Goal: Task Accomplishment & Management: Use online tool/utility

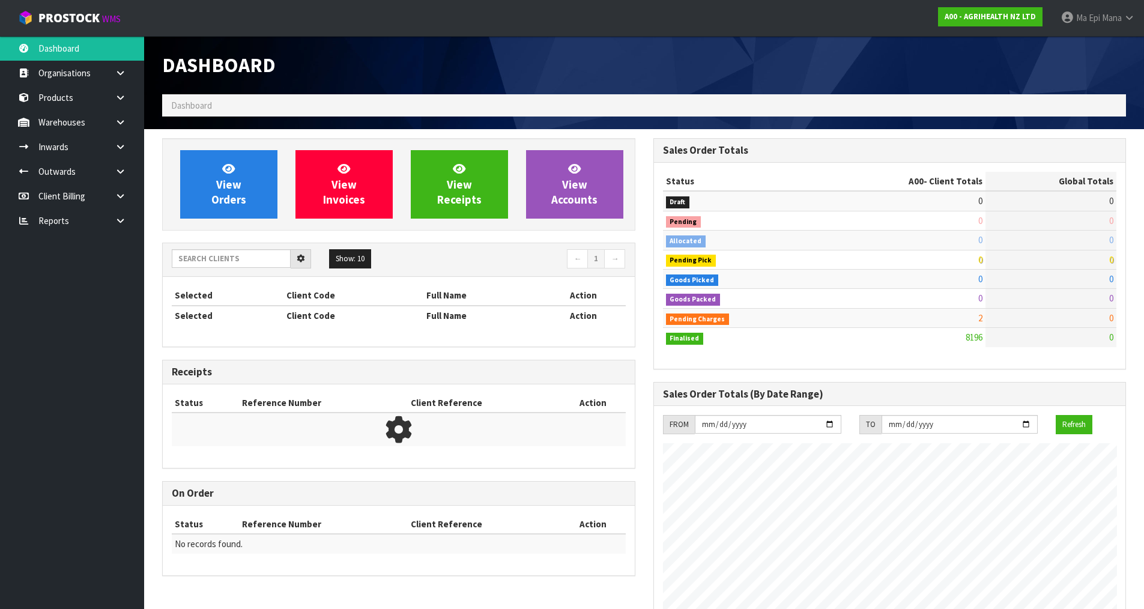
scroll to position [909, 490]
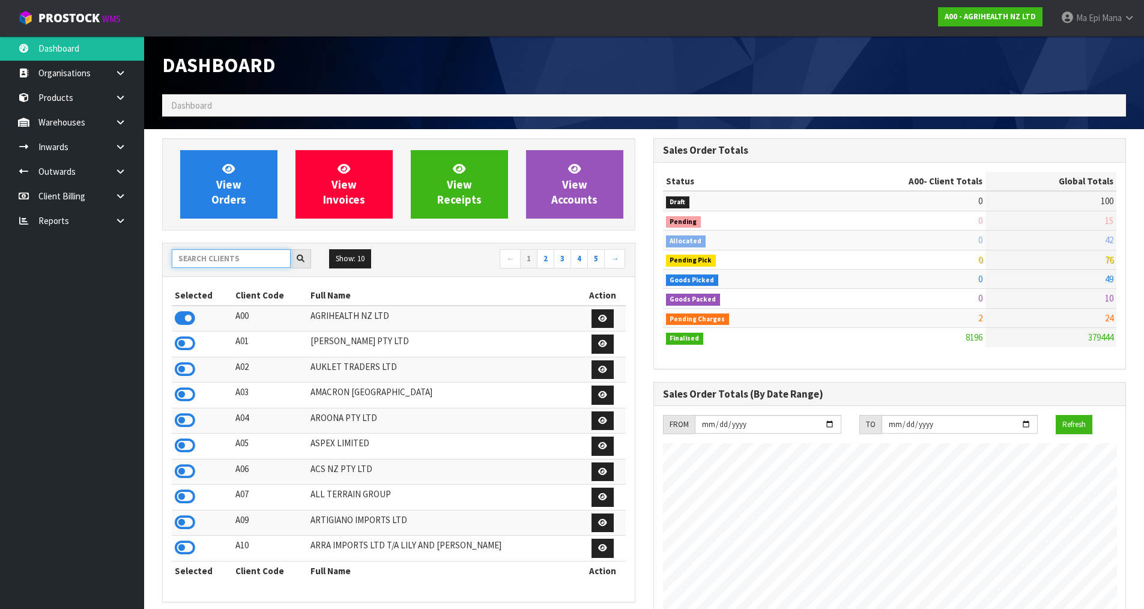
click at [235, 251] on input "text" at bounding box center [231, 258] width 119 height 19
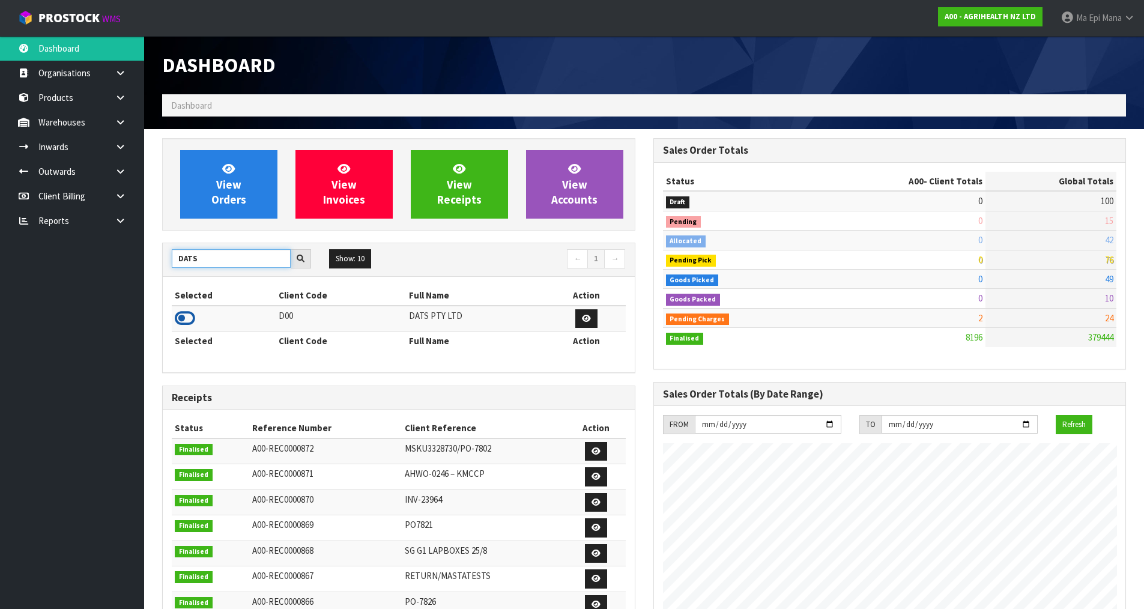
type input "DATS"
click at [181, 315] on icon at bounding box center [185, 318] width 20 height 18
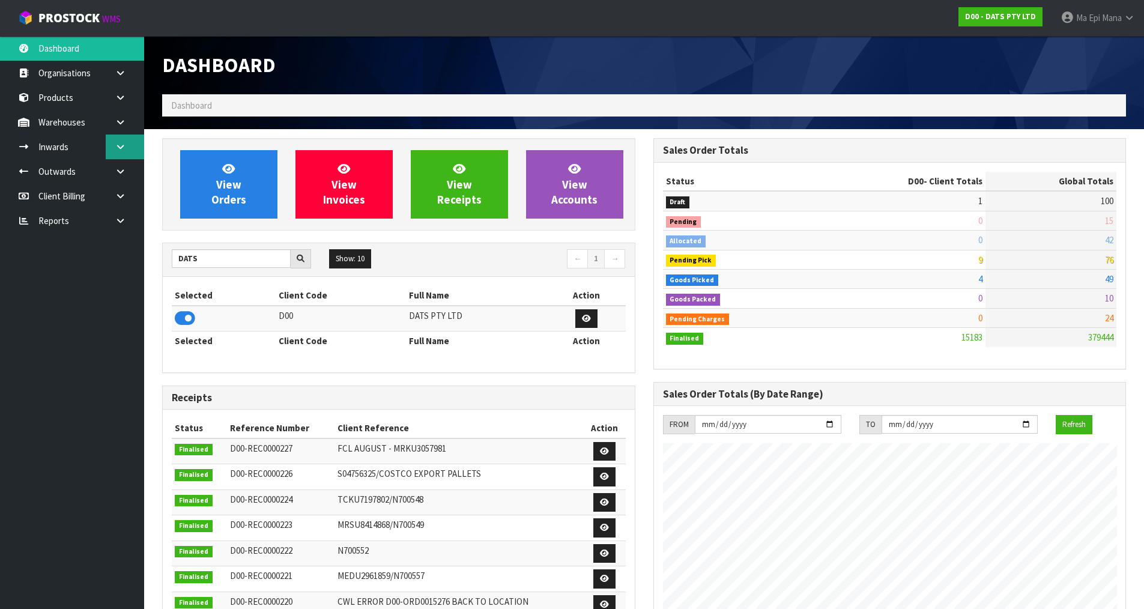
click at [127, 138] on link at bounding box center [125, 146] width 38 height 25
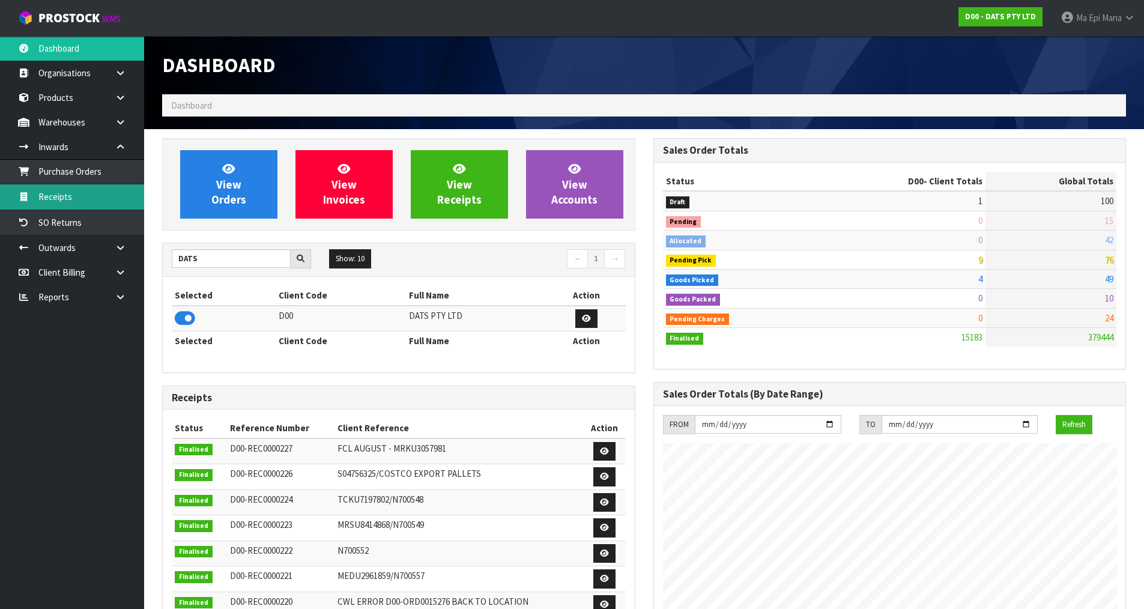
click at [94, 193] on link "Receipts" at bounding box center [72, 196] width 144 height 25
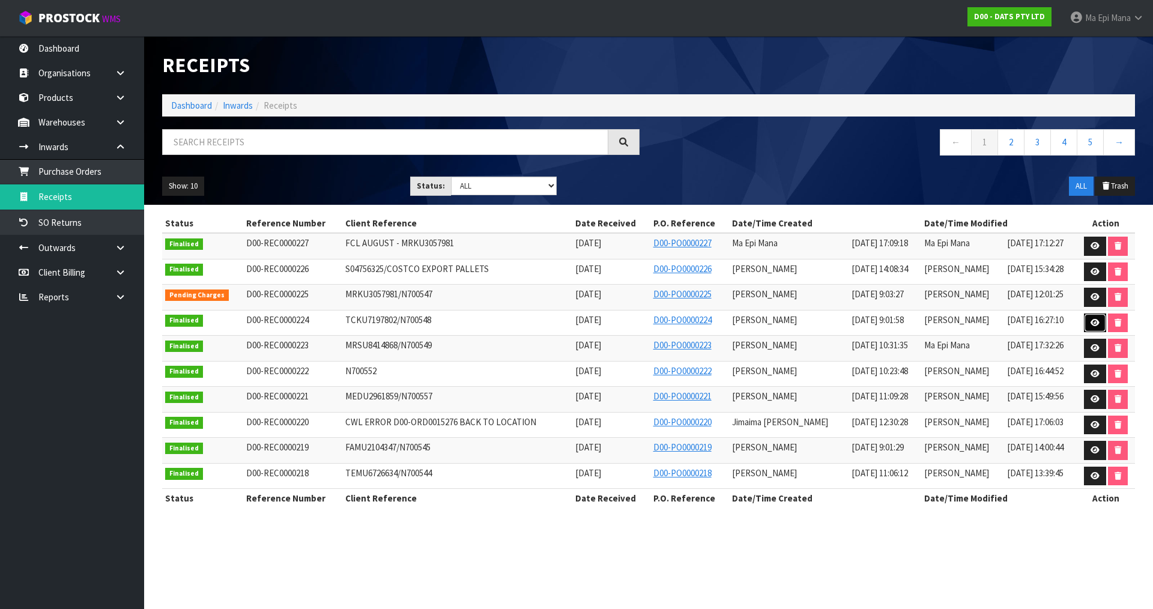
click at [1097, 325] on icon at bounding box center [1094, 323] width 9 height 8
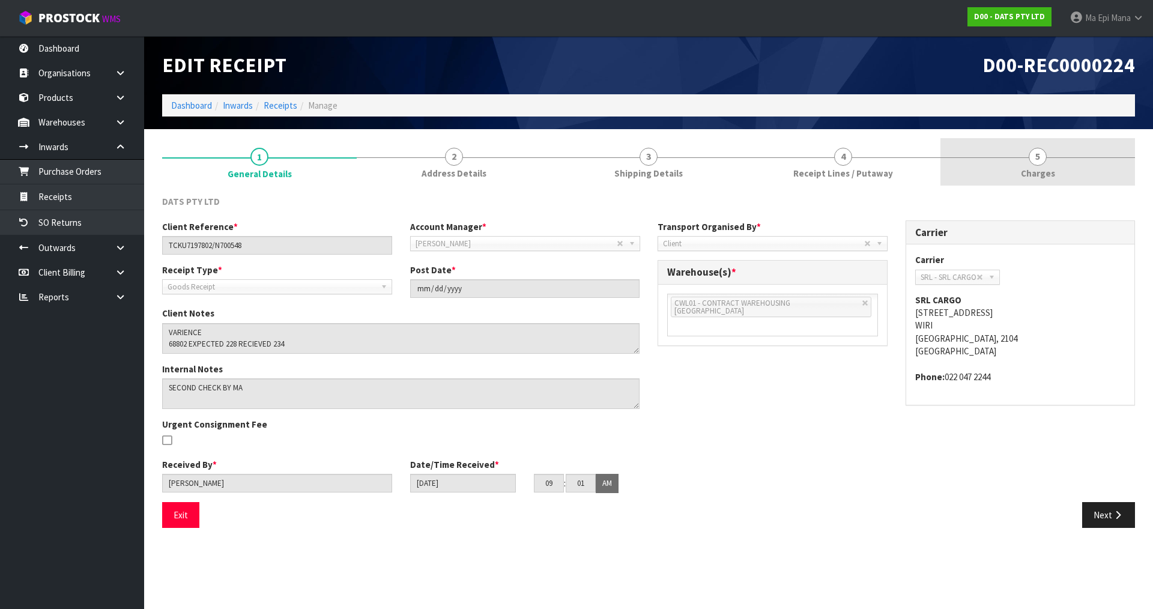
click at [1039, 169] on span "Charges" at bounding box center [1037, 173] width 34 height 13
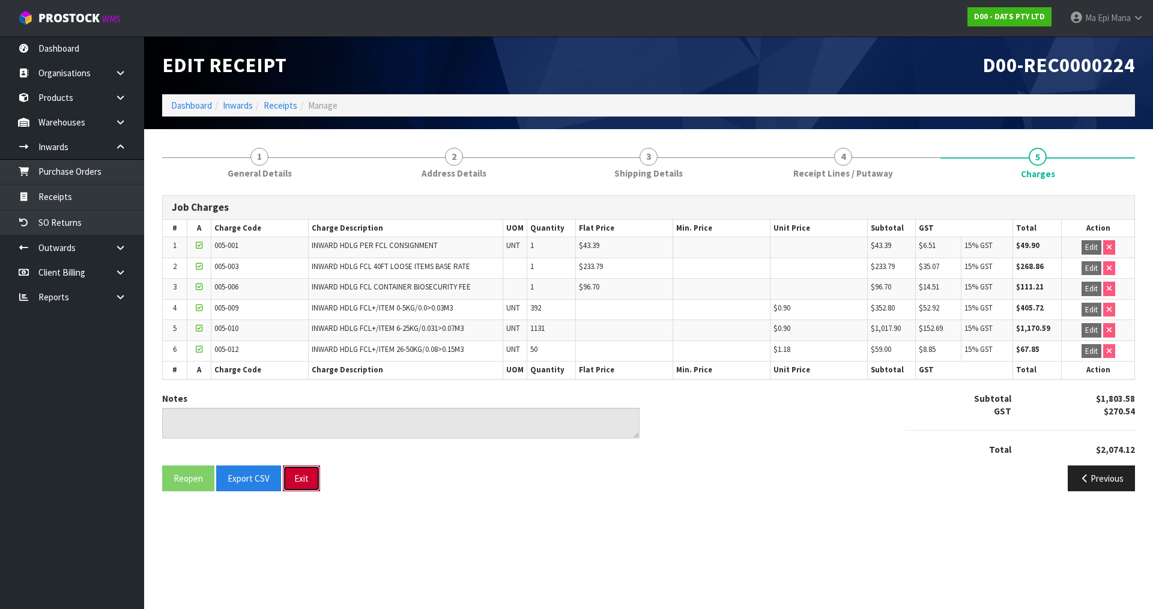
click at [300, 466] on button "Exit" at bounding box center [301, 478] width 37 height 26
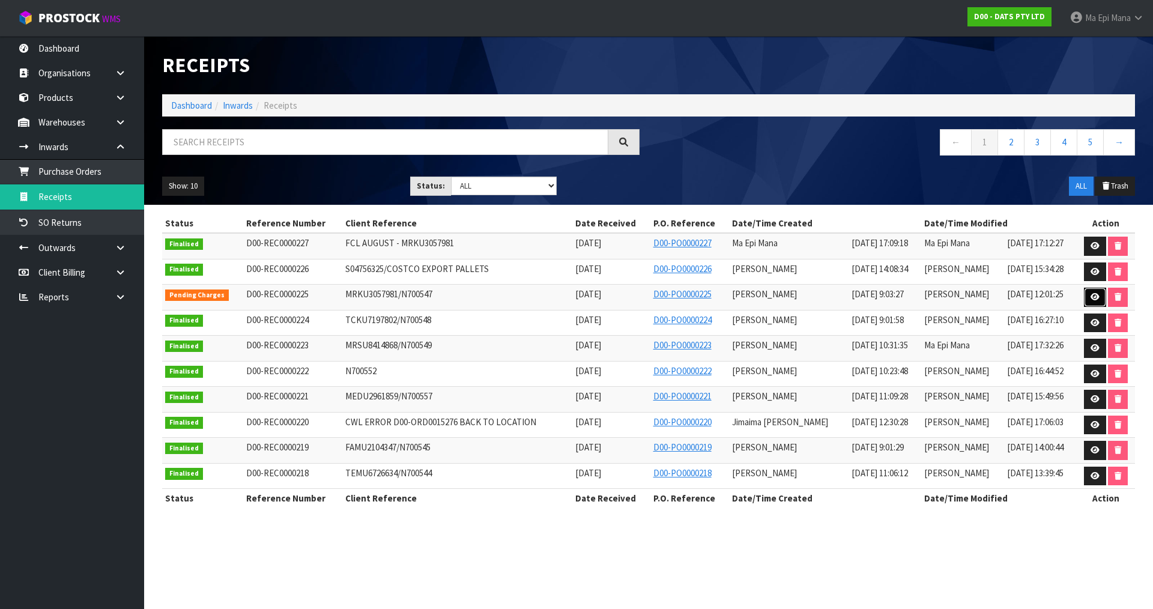
click at [1091, 295] on icon at bounding box center [1094, 297] width 9 height 8
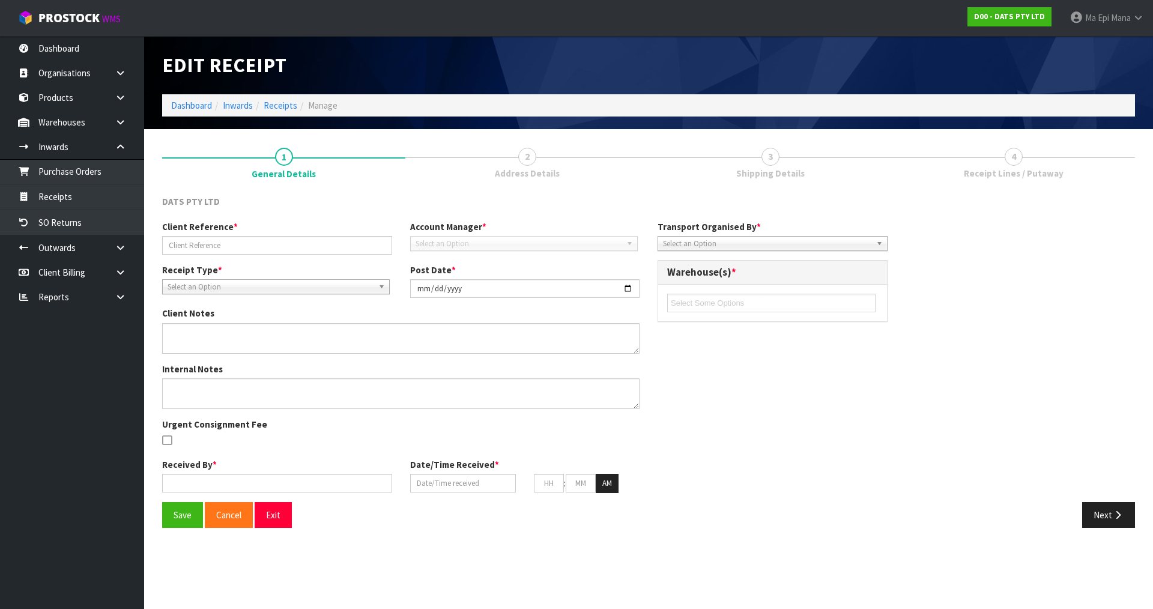
type input "MRKU3057981/N700547"
type input "2025-08-29"
type textarea "VARIANCES FOUND 64854 EXPECTED - 0 RECEIVED - 200 64856 EXPECTED - 498 RECEIVED…"
type textarea "VARIANCES CHECKED BY RAJ + RUSSELL + JAMES ALSO NOTE 2 CARTONS FOUND TO BE FROM…"
type input "Prabhneet Kaur"
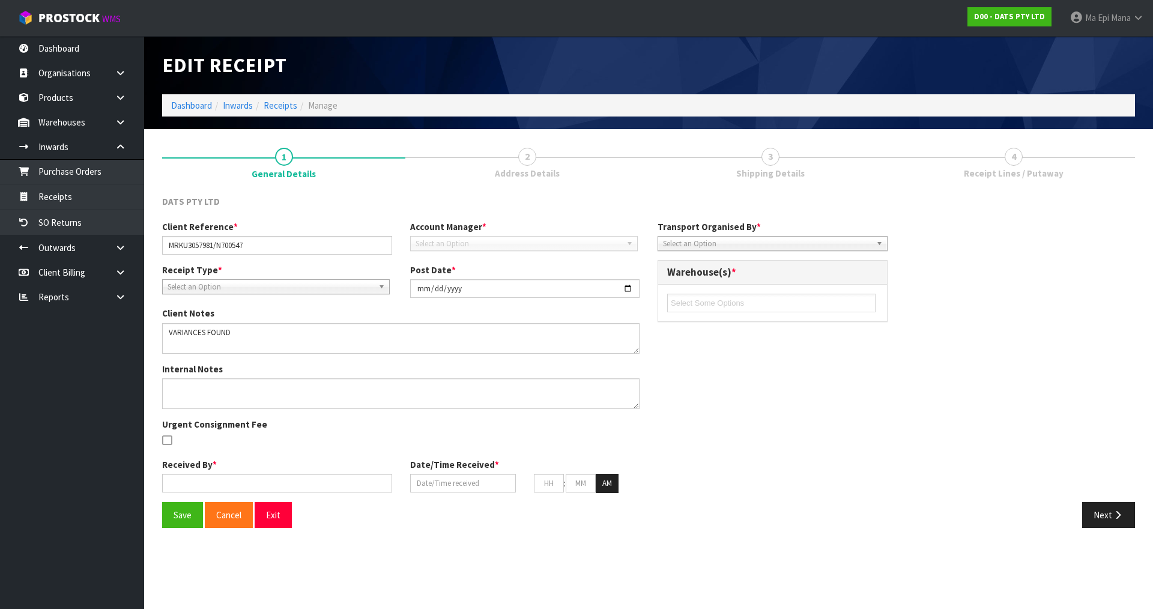
type input "01/09/2025"
type input "09"
type input "03"
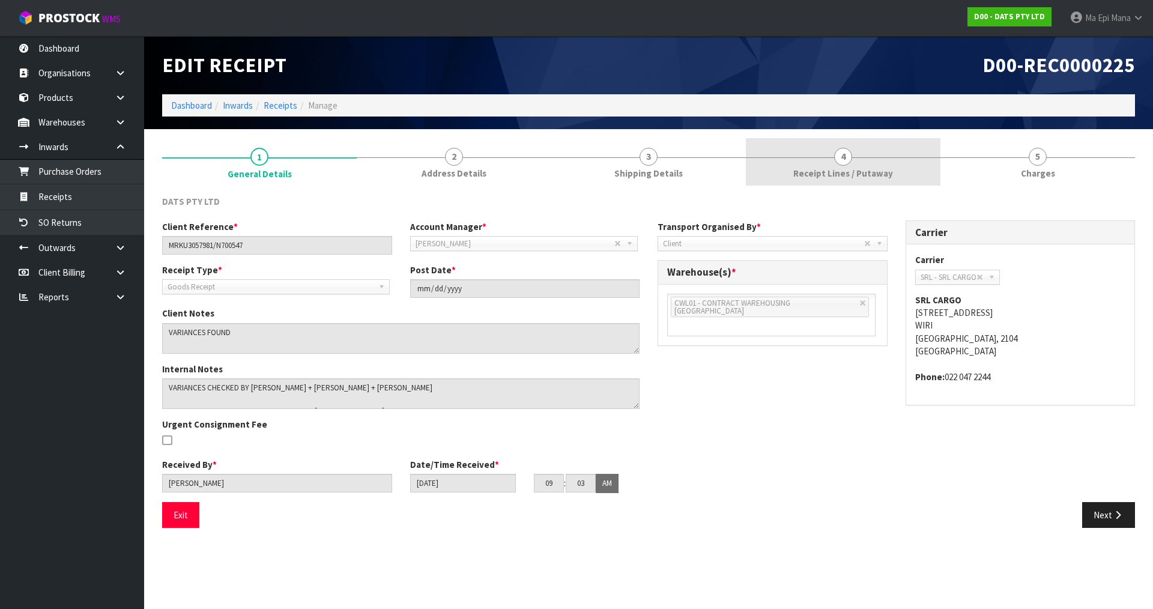
click at [883, 167] on span "Receipt Lines / Putaway" at bounding box center [843, 173] width 100 height 13
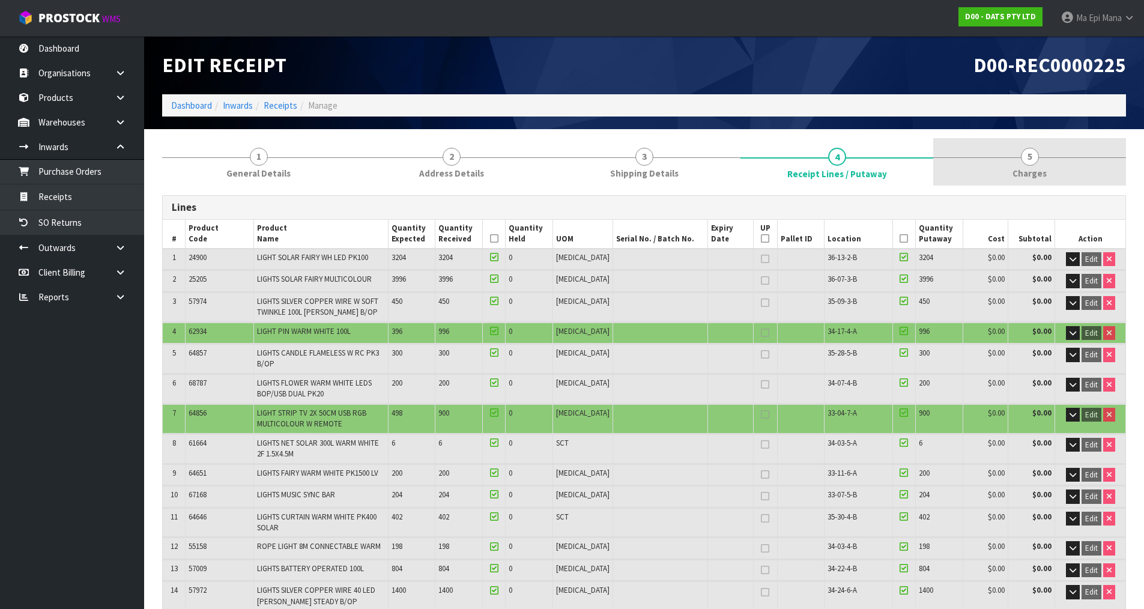
click at [1019, 165] on link "5 Charges" at bounding box center [1029, 161] width 193 height 47
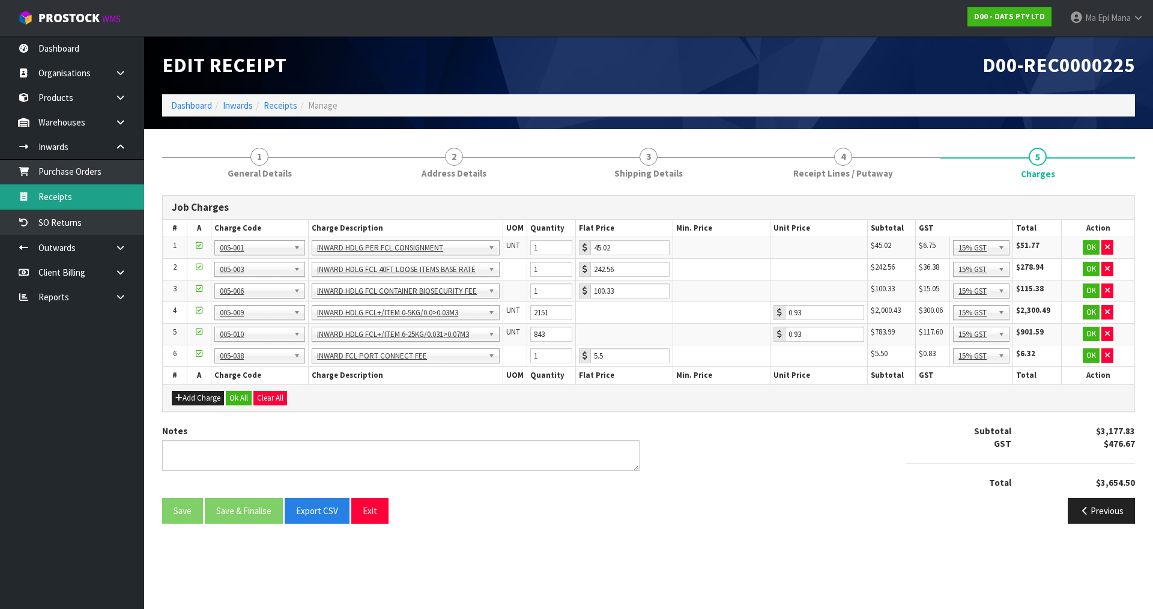
click at [107, 201] on link "Receipts" at bounding box center [72, 196] width 144 height 25
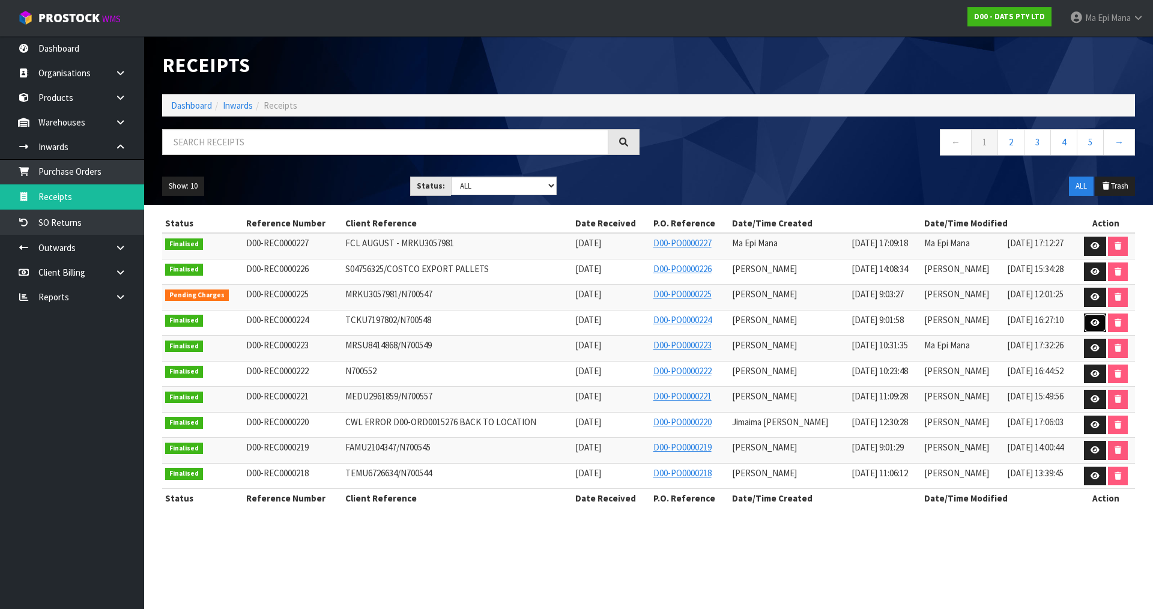
click at [1088, 323] on link at bounding box center [1095, 322] width 22 height 19
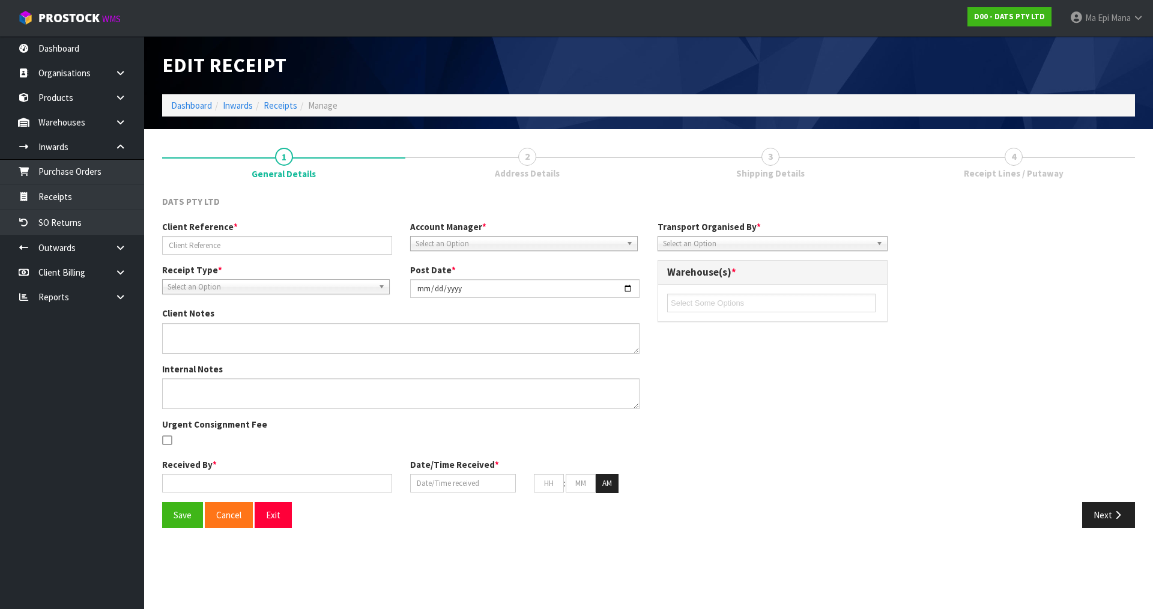
type input "TCKU7197802/N700548"
type input "2025-08-29"
type textarea "VARIENCE 68802 EXPECTED 228 RECIEVED 234"
type textarea "SECOND CHECK BY MA"
type input "Prabhneet Kaur"
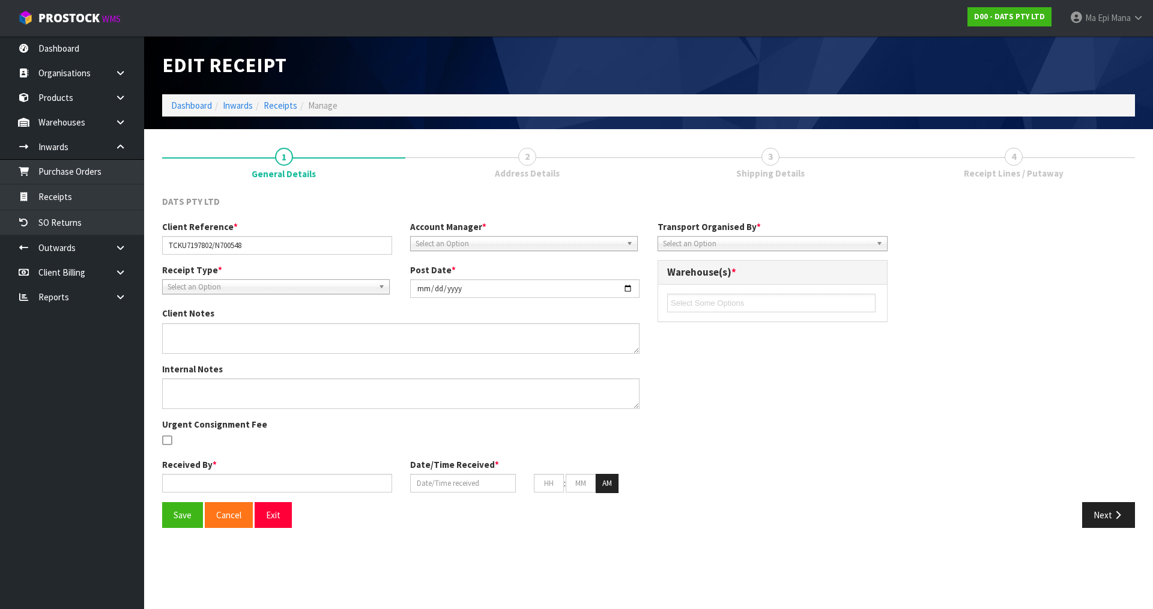
type input "27/08/2025"
type input "09"
type input "01"
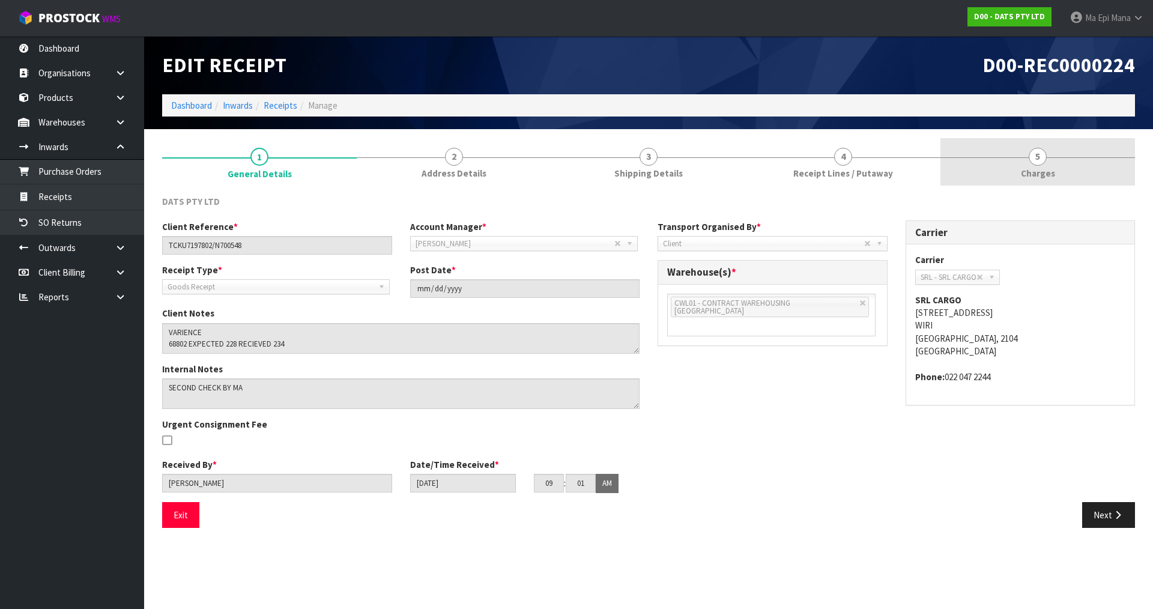
click at [1059, 164] on link "5 Charges" at bounding box center [1037, 161] width 194 height 47
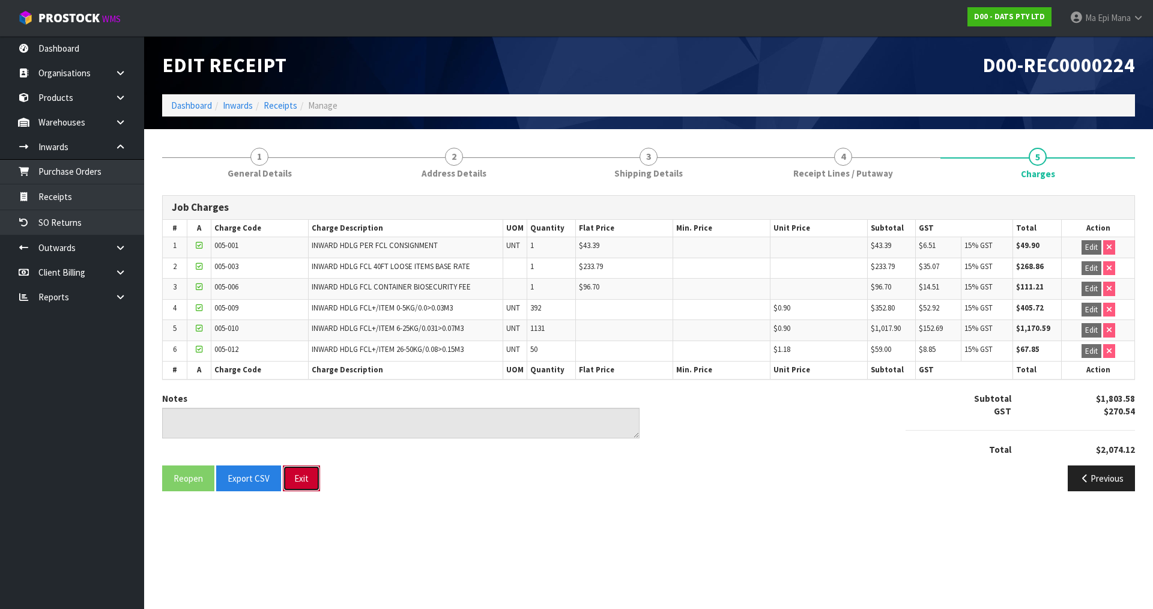
click at [298, 477] on button "Exit" at bounding box center [301, 478] width 37 height 26
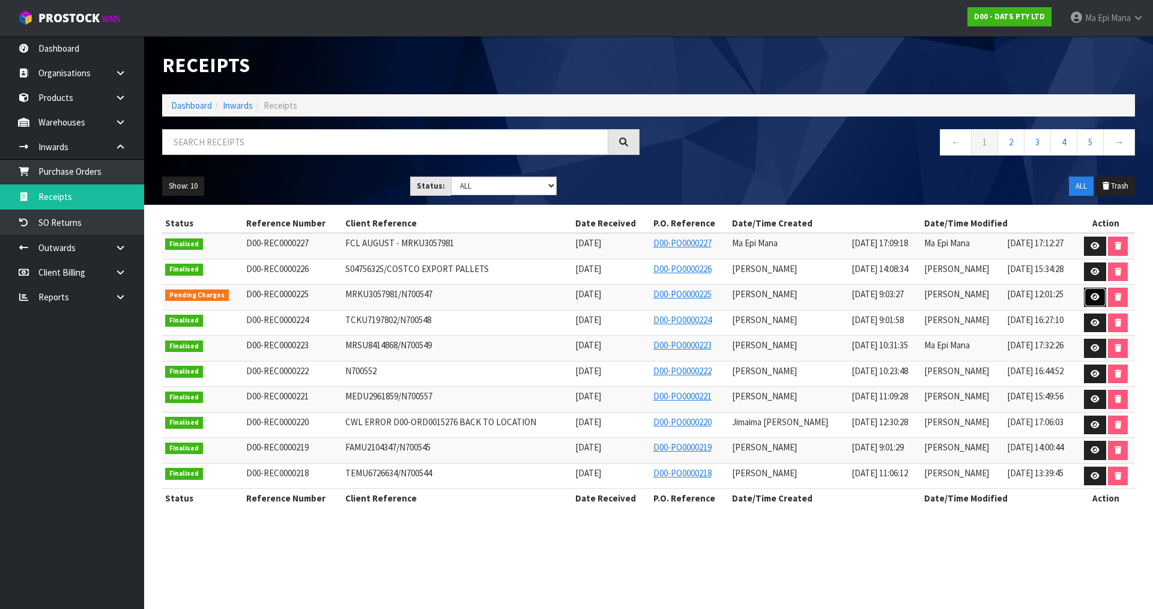
click at [1088, 301] on link at bounding box center [1095, 297] width 22 height 19
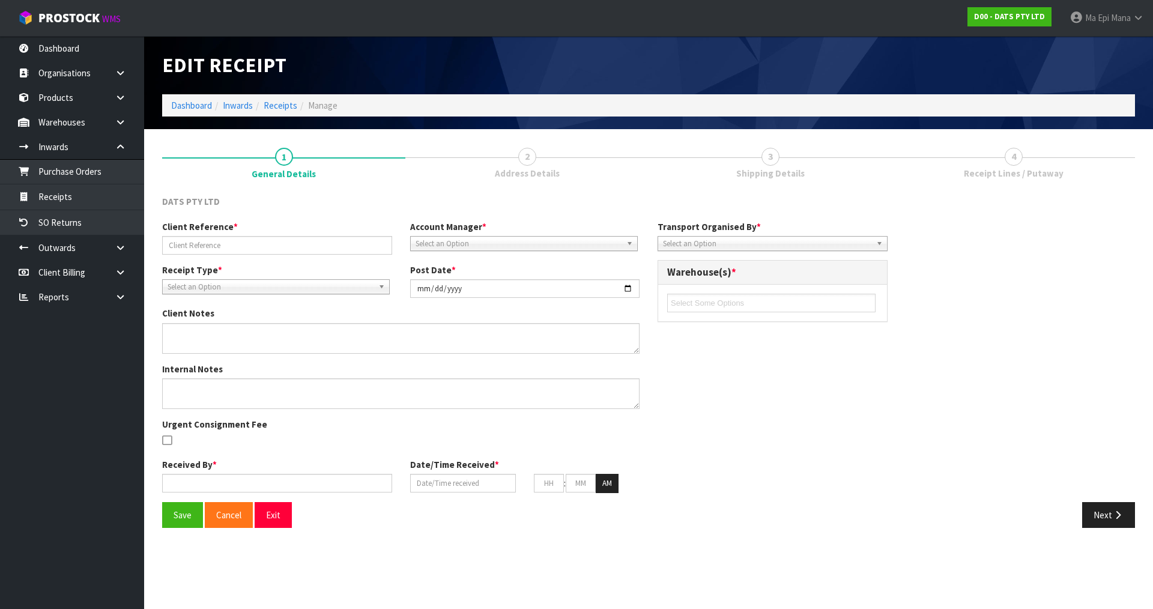
type input "MRKU3057981/N700547"
type input "2025-08-29"
type textarea "VARIANCES FOUND 64854 EXPECTED - 0 RECEIVED - 200 64856 EXPECTED - 498 RECEIVED…"
type textarea "VARIANCES CHECKED BY RAJ + RUSSELL + JAMES ALSO NOTE 2 CARTONS FOUND TO BE FROM…"
type input "Prabhneet Kaur"
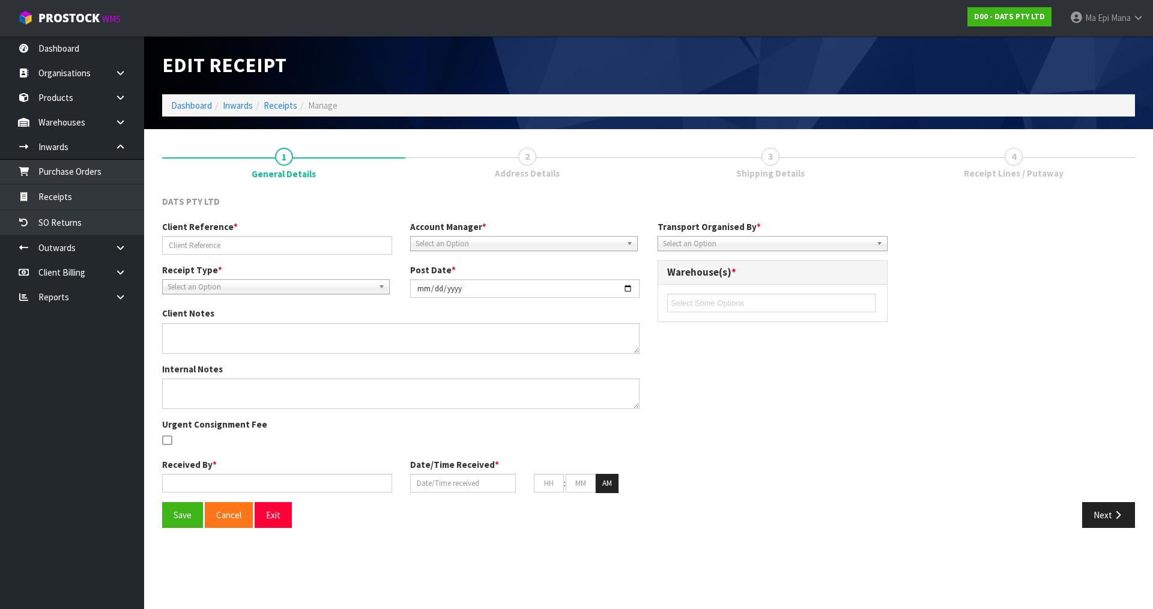
type input "01/09/2025"
type input "09"
type input "03"
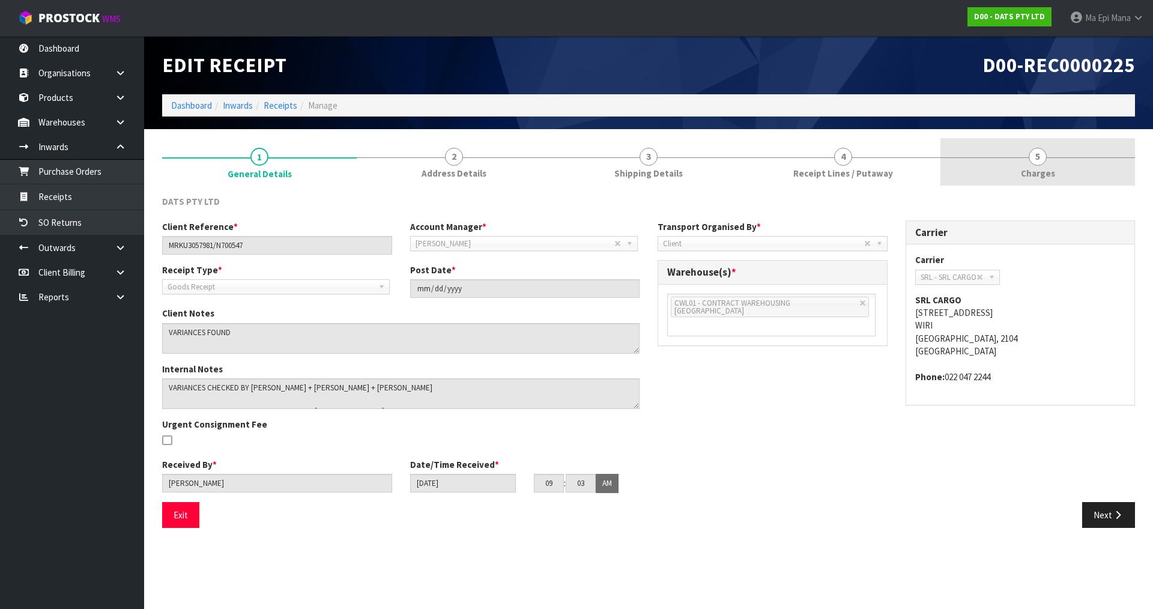
click at [1061, 156] on link "5 Charges" at bounding box center [1037, 161] width 194 height 47
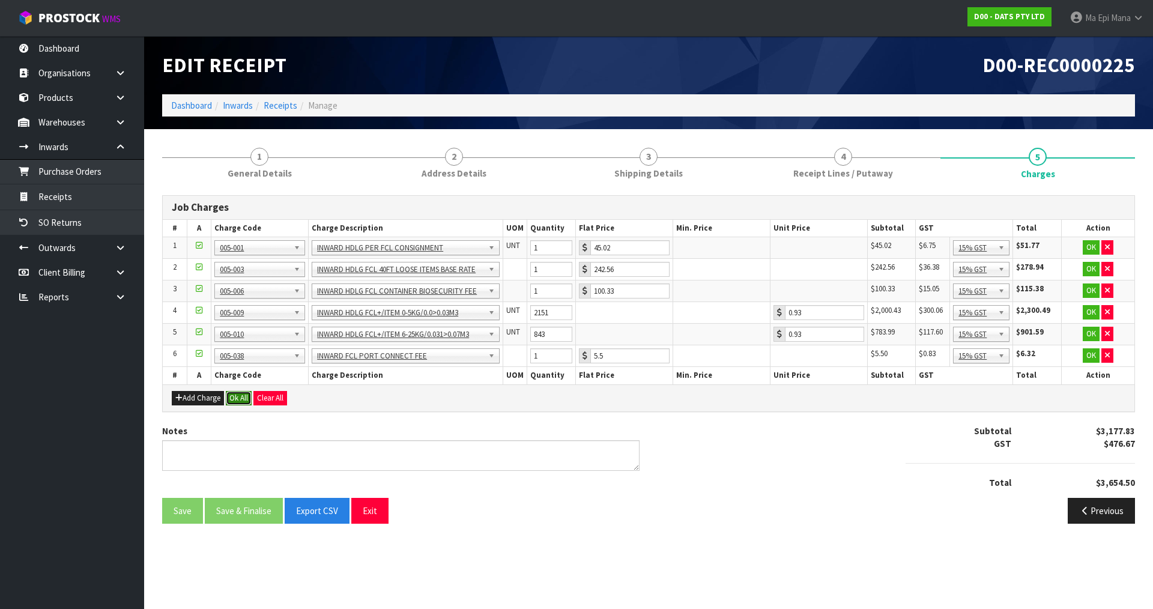
click at [235, 396] on button "Ok All" at bounding box center [239, 398] width 26 height 14
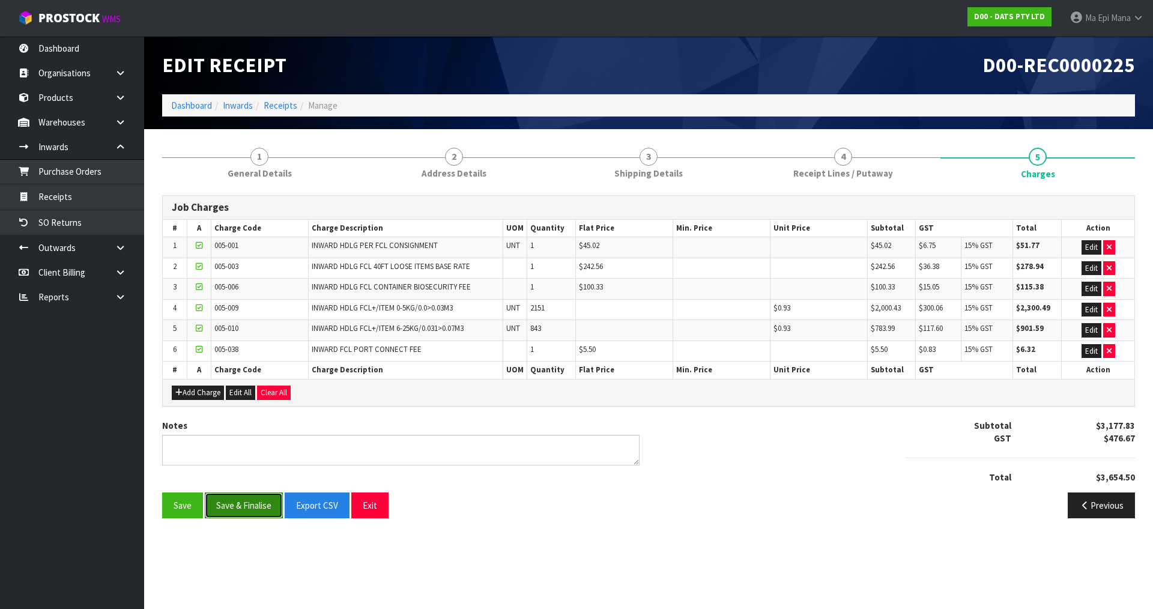
click at [252, 494] on button "Save & Finalise" at bounding box center [244, 505] width 78 height 26
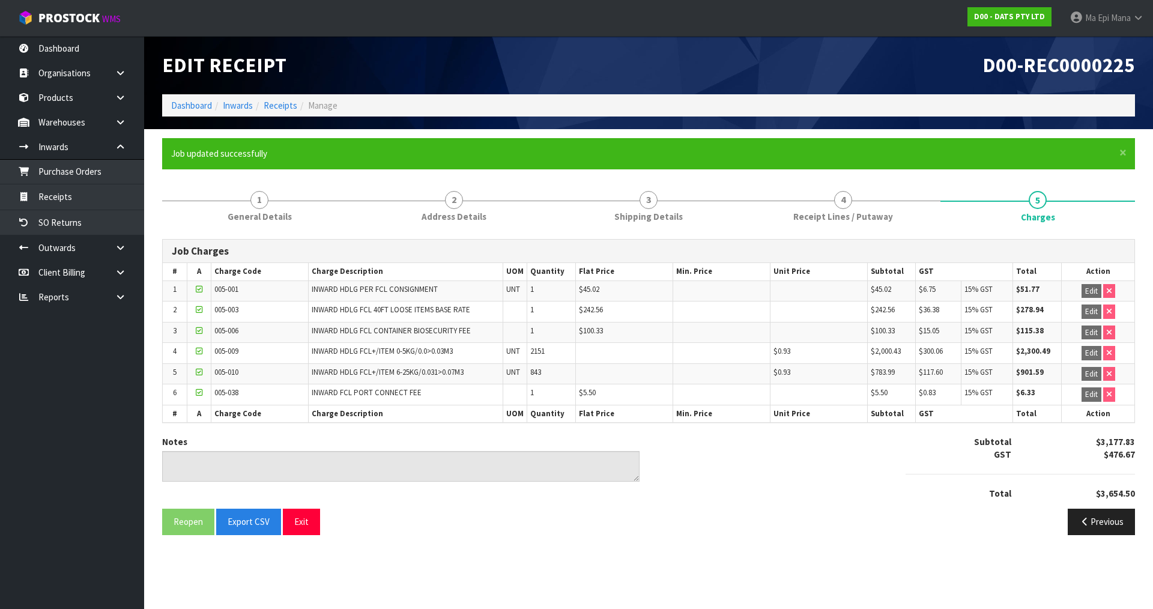
click at [318, 519] on div "Reopen Export CSV Exit" at bounding box center [400, 521] width 495 height 26
click at [315, 519] on button "Exit" at bounding box center [301, 521] width 37 height 26
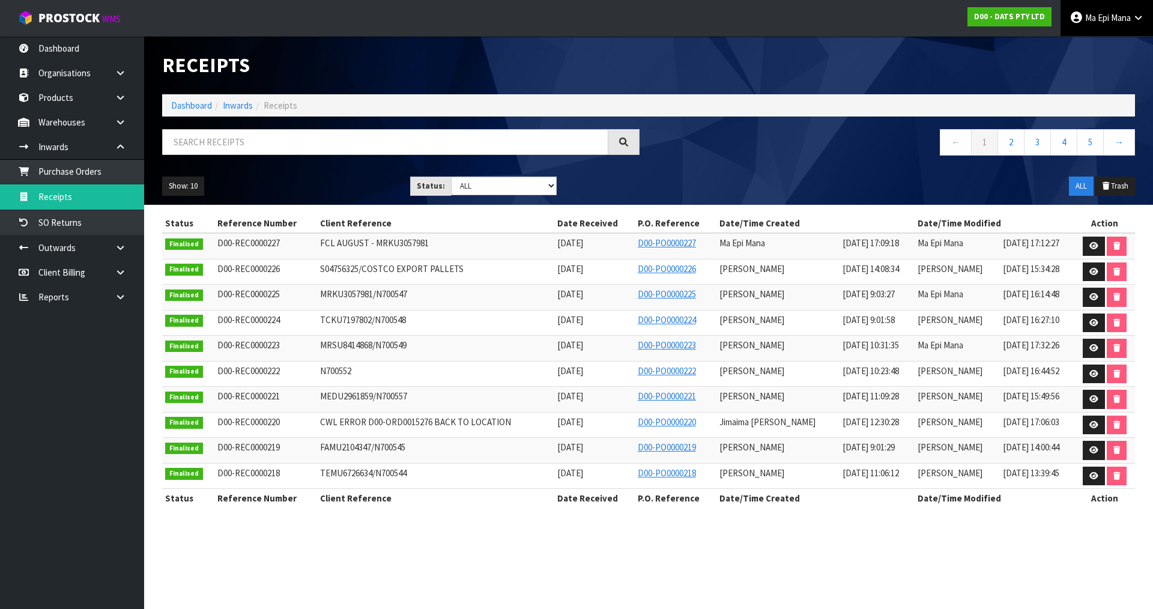
click at [1117, 11] on link "Ma Epi Mana" at bounding box center [1106, 18] width 92 height 36
click at [1105, 46] on link "Logout" at bounding box center [1104, 48] width 95 height 16
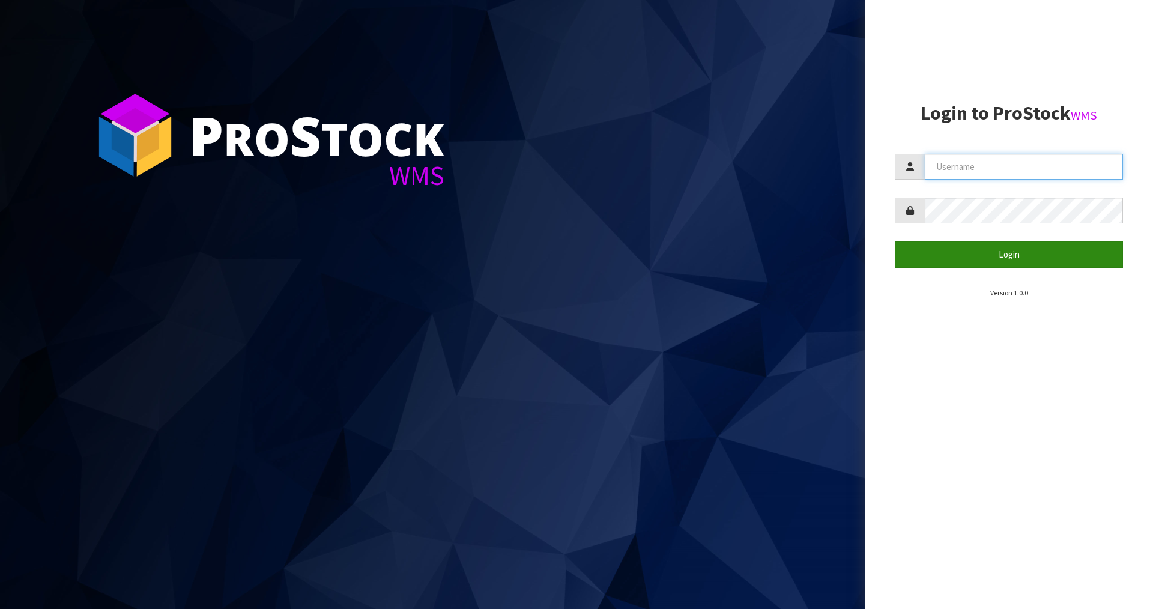
type input "Mana"
click at [946, 249] on button "Login" at bounding box center [1008, 254] width 228 height 26
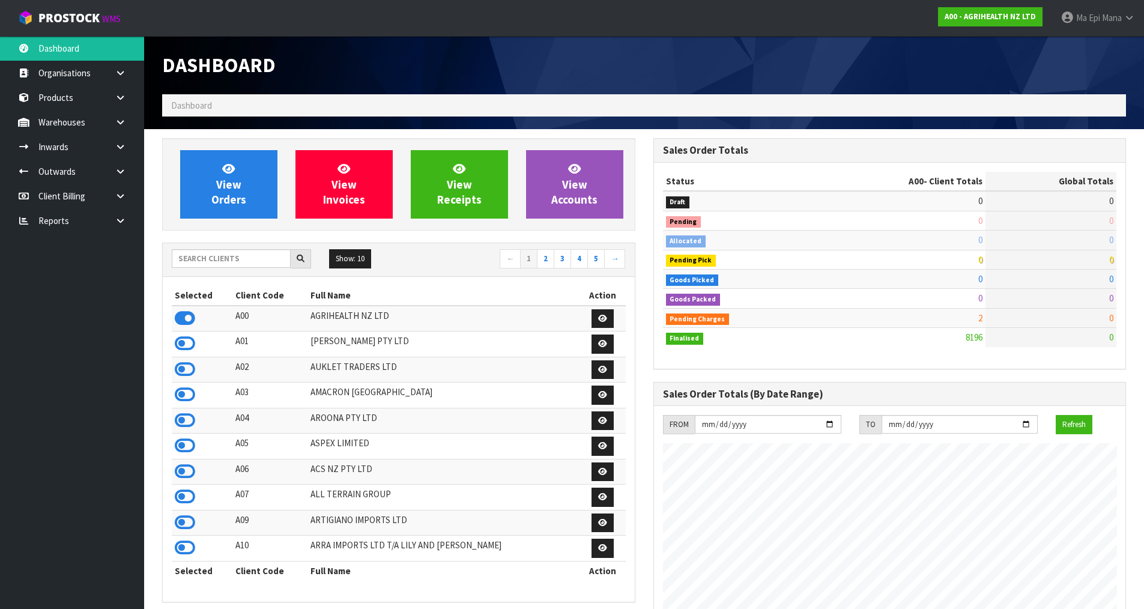
scroll to position [909, 490]
click at [215, 258] on input "text" at bounding box center [231, 258] width 119 height 19
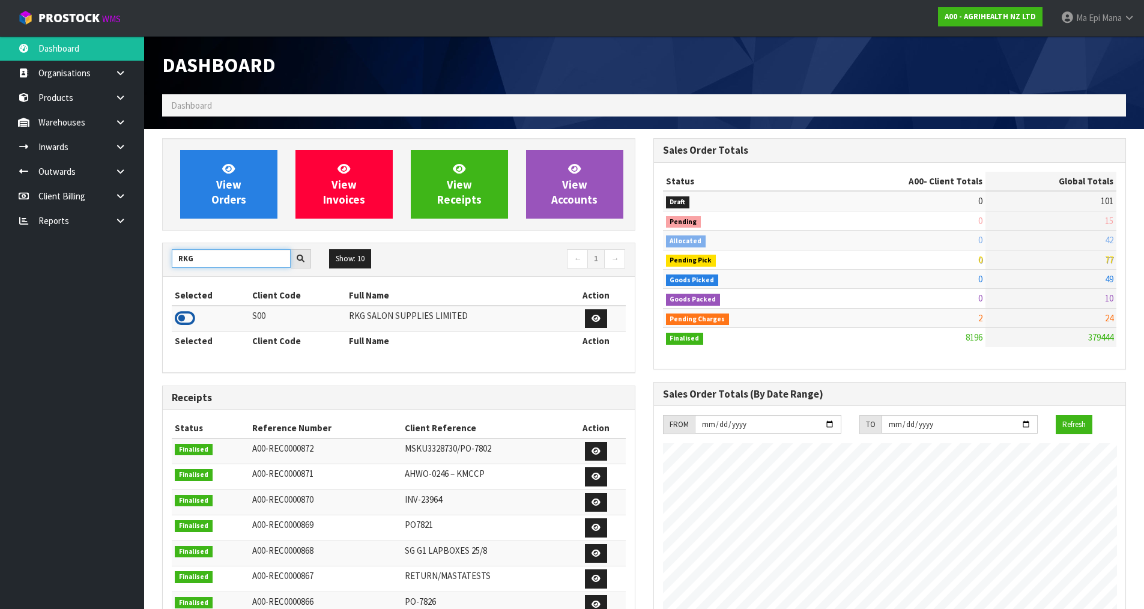
type input "RKG"
click at [184, 324] on icon at bounding box center [185, 318] width 20 height 18
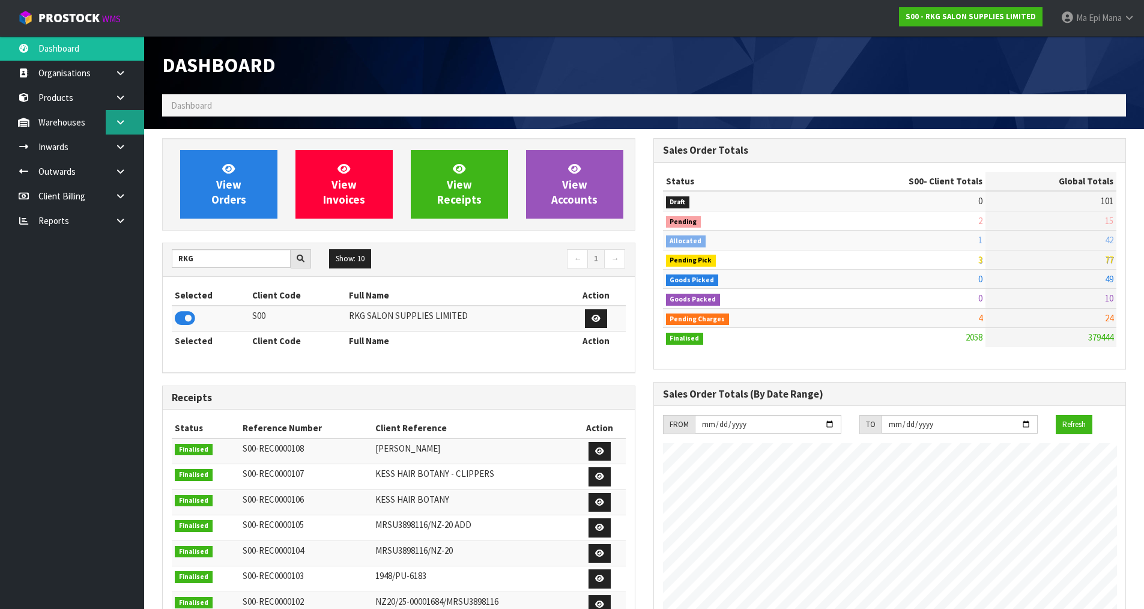
click at [118, 132] on link at bounding box center [125, 122] width 38 height 25
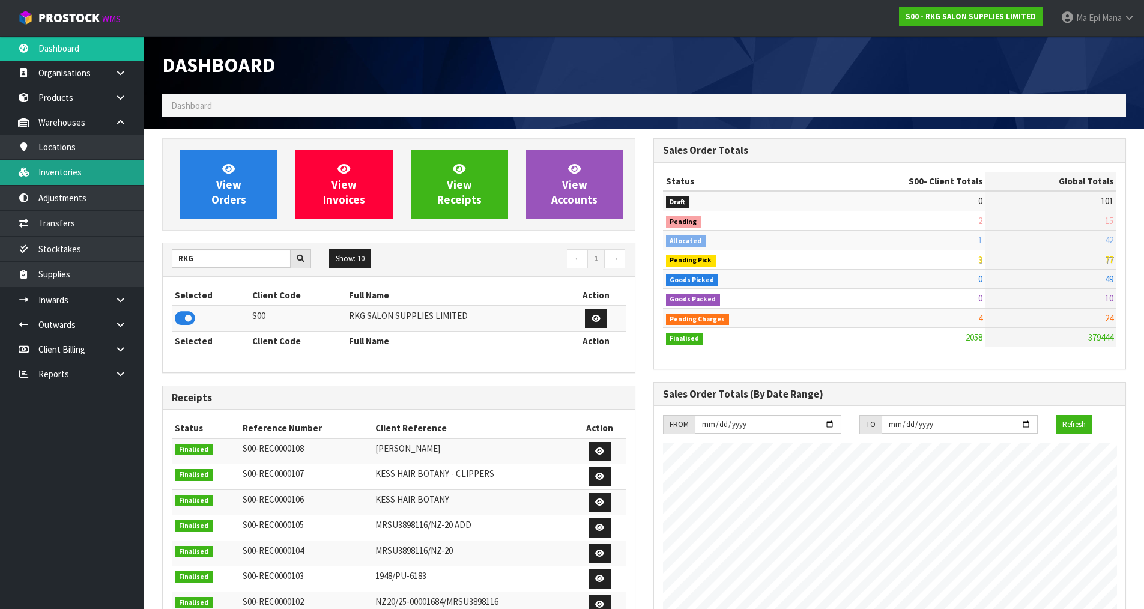
click at [103, 172] on link "Inventories" at bounding box center [72, 172] width 144 height 25
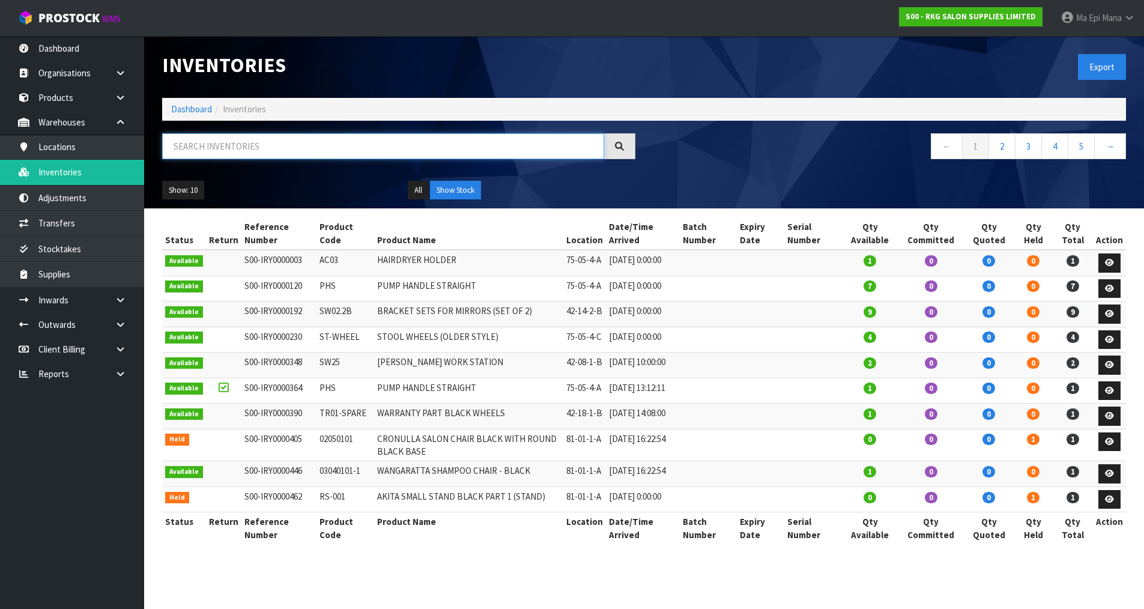
click at [211, 148] on input "text" at bounding box center [383, 146] width 442 height 26
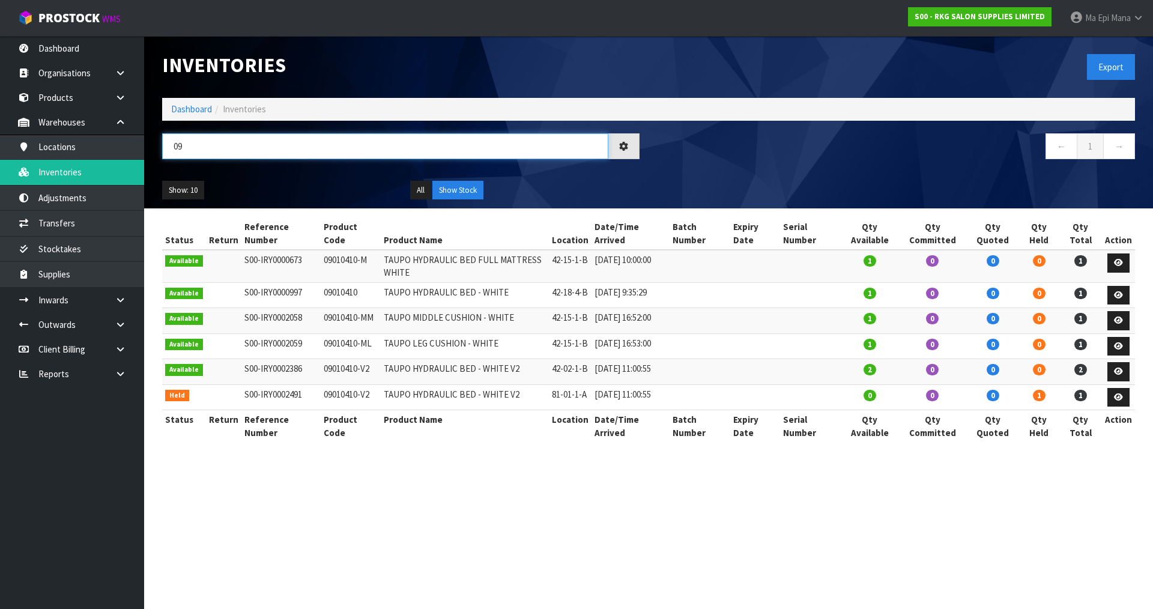
type input "0"
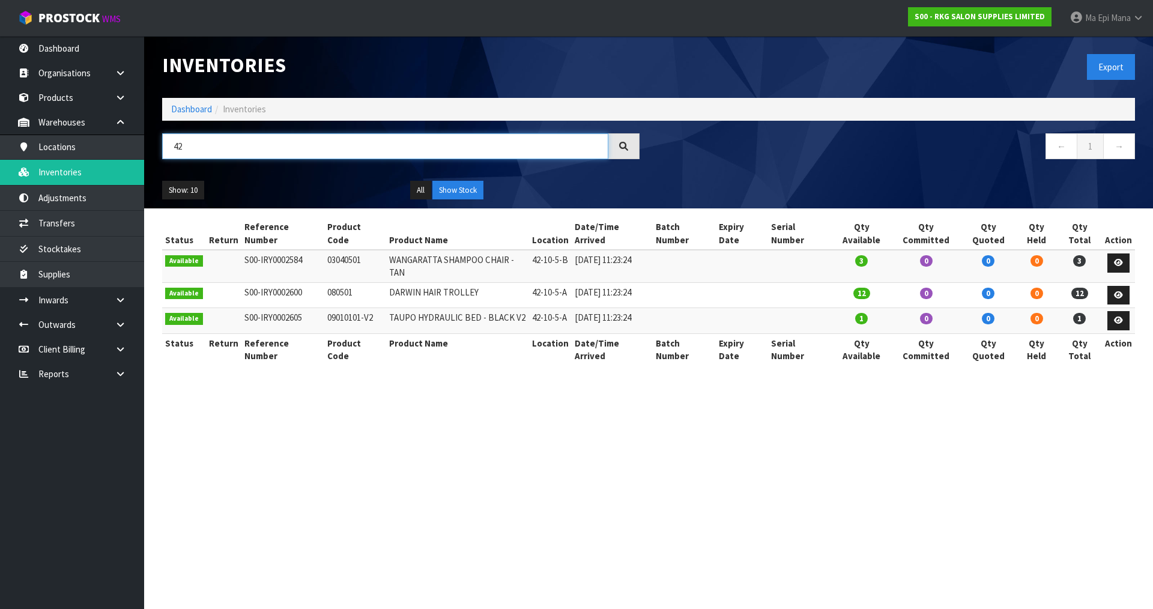
type input "4"
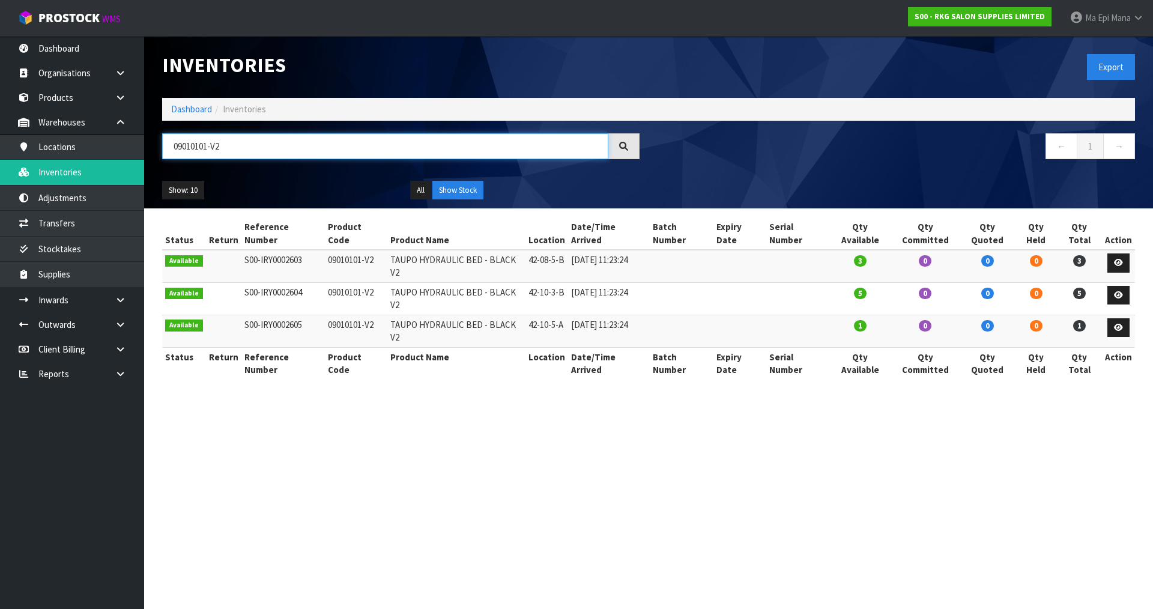
type input "09010101-V2"
click at [358, 250] on td "09010101-V2" at bounding box center [356, 266] width 62 height 32
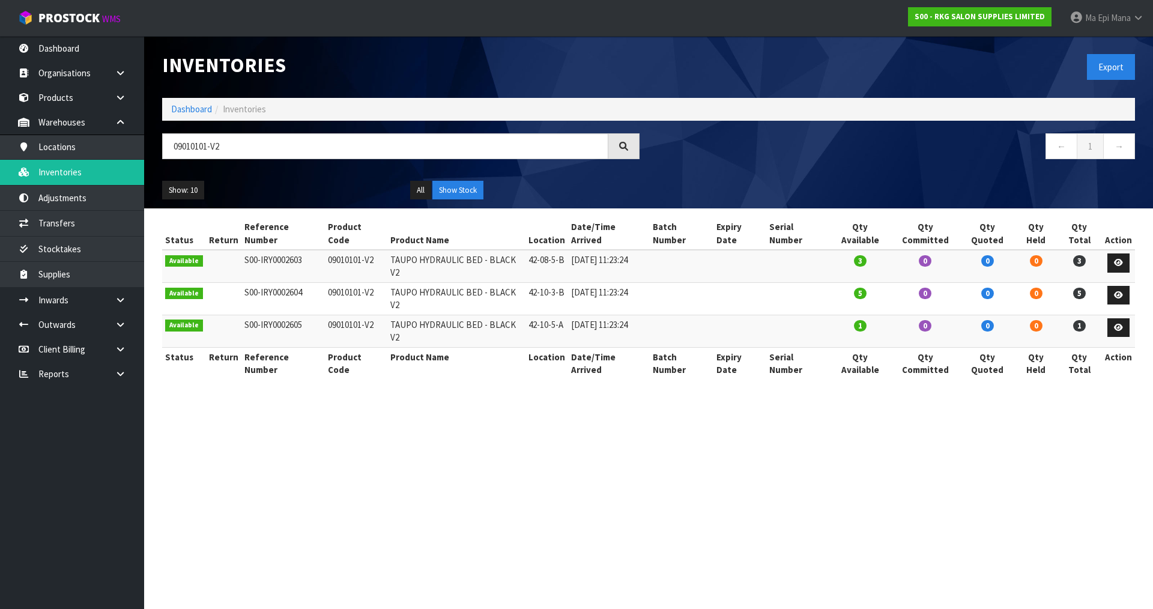
copy tr "09010101-V2"
click at [88, 221] on link "Transfers" at bounding box center [72, 223] width 144 height 25
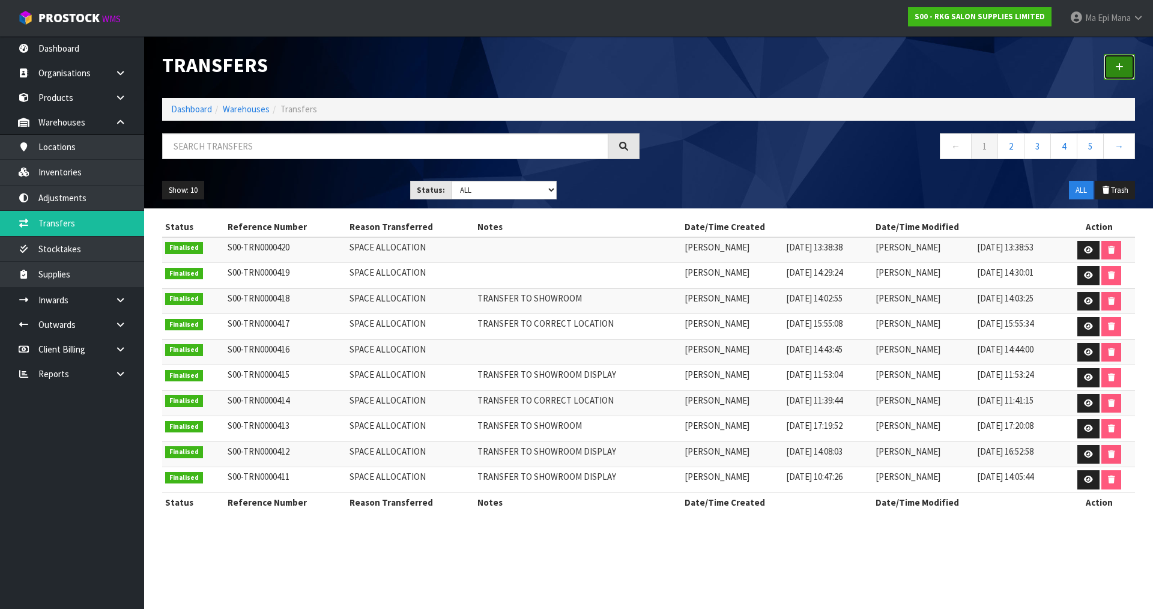
click at [1119, 67] on icon at bounding box center [1119, 66] width 8 height 9
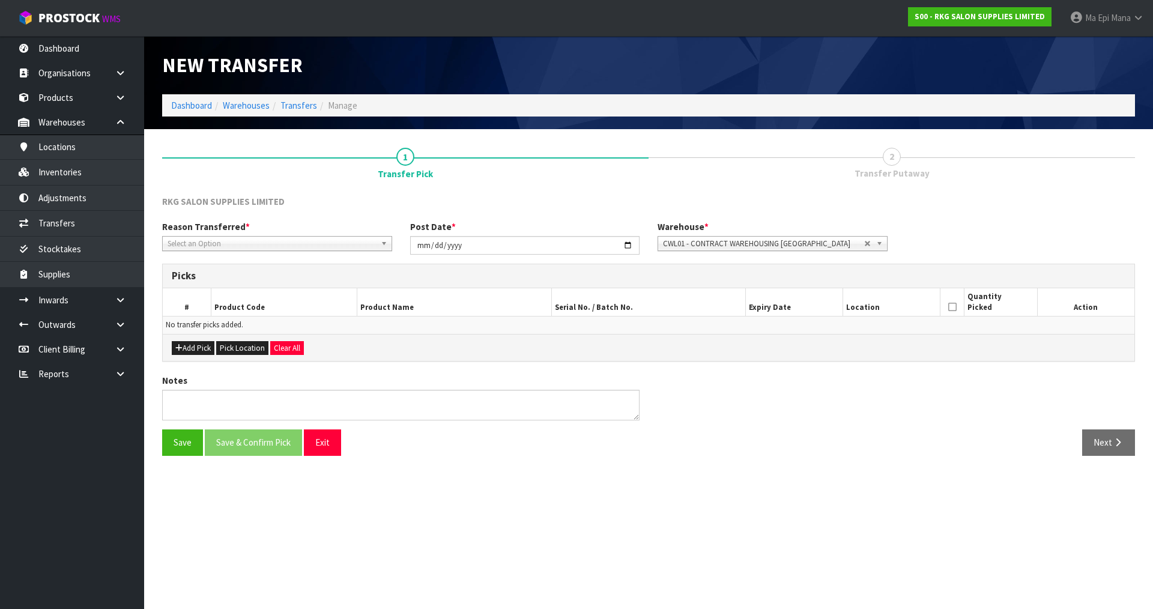
click at [301, 250] on div "Select an Option" at bounding box center [277, 243] width 230 height 15
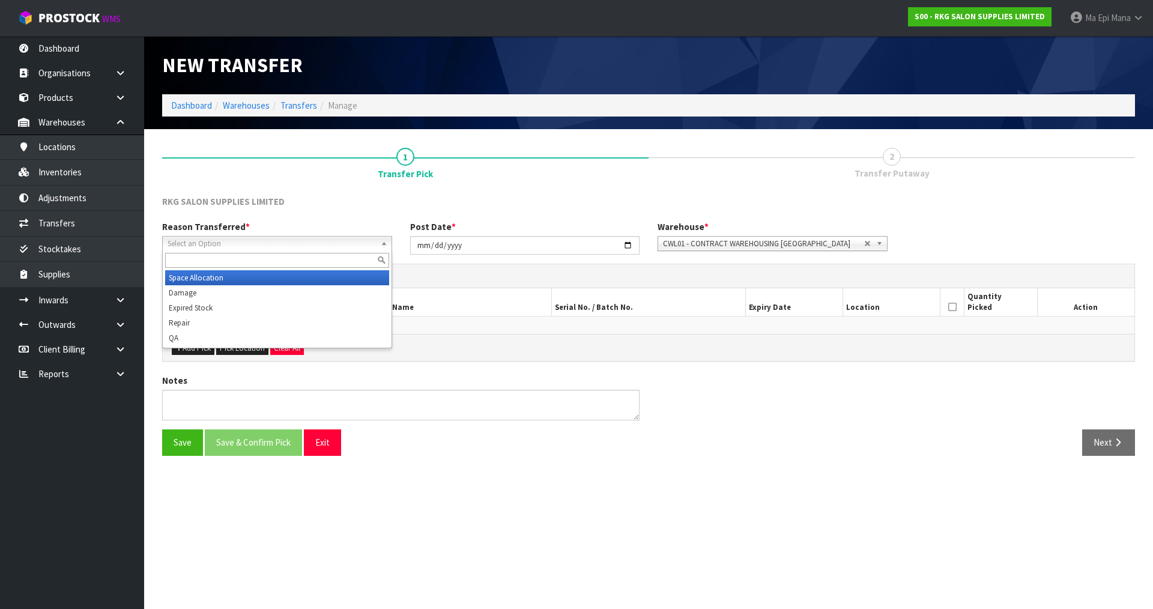
click at [242, 279] on li "Space Allocation" at bounding box center [277, 277] width 224 height 15
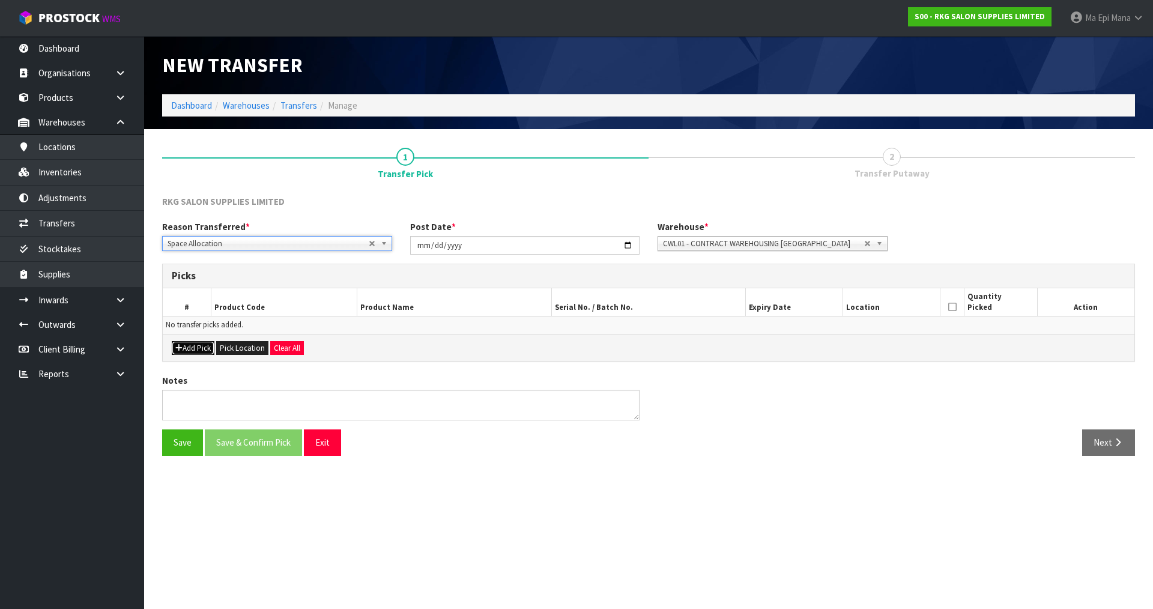
click at [190, 349] on button "Add Pick" at bounding box center [193, 348] width 43 height 14
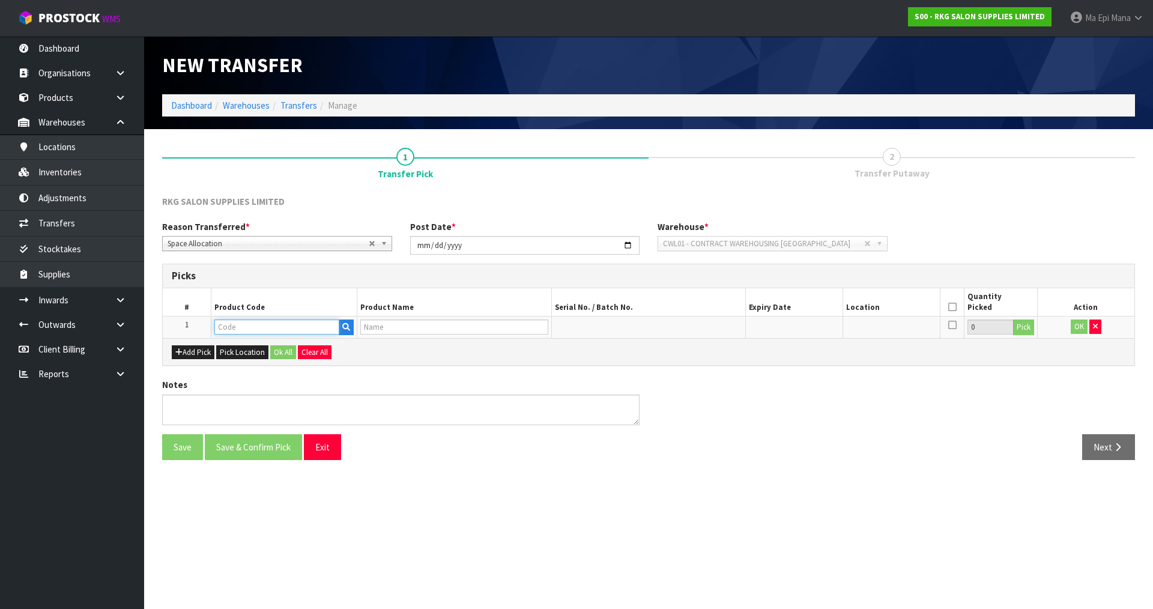
click at [229, 334] on input "text" at bounding box center [276, 326] width 125 height 15
paste input "09010101-V2"
type input "09010101-V2"
click at [284, 343] on link "09010101-V2" at bounding box center [262, 347] width 95 height 16
type input "09010101-V2"
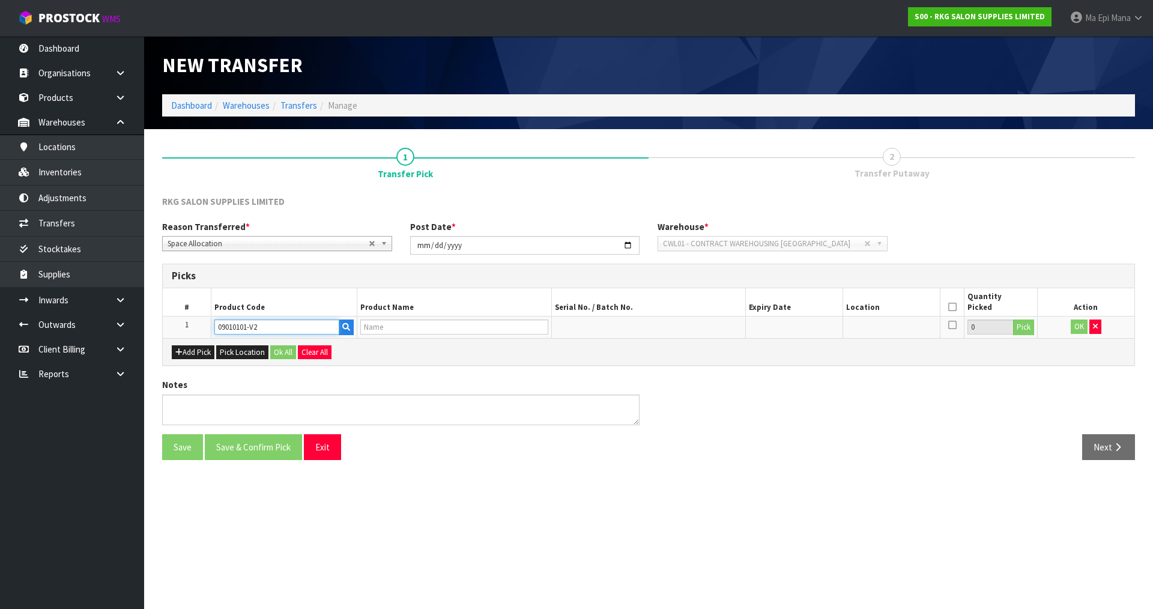
type input "TAUPO HYDRAULIC BED - BLACK V2"
click at [1023, 322] on button "Pick" at bounding box center [1023, 327] width 21 height 16
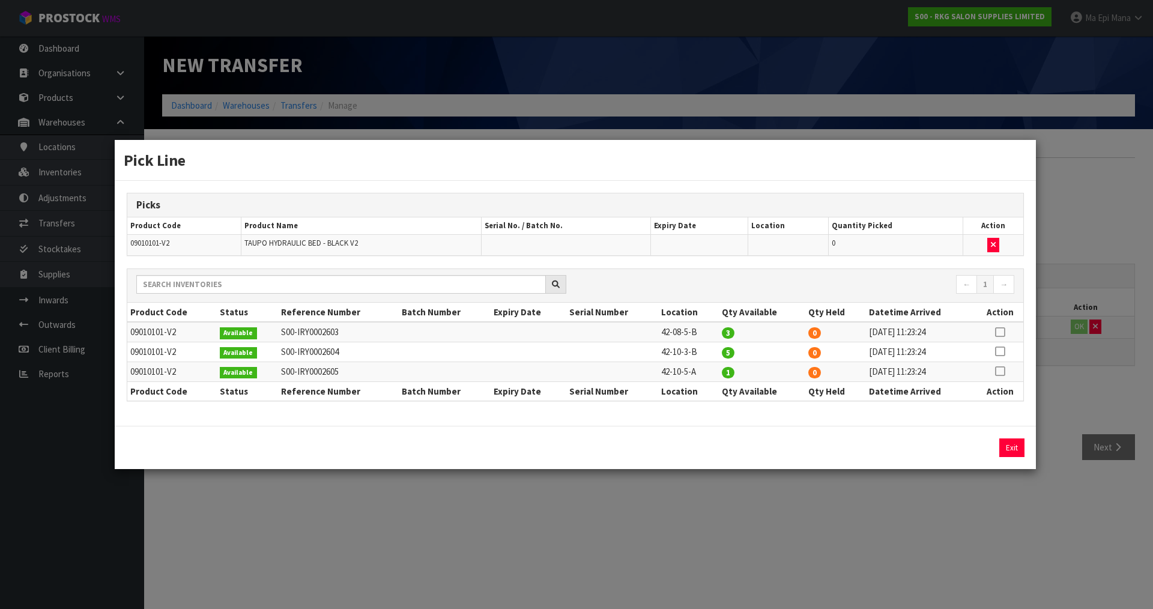
click at [999, 333] on icon at bounding box center [1000, 332] width 10 height 1
click at [996, 352] on icon at bounding box center [1000, 351] width 10 height 1
click at [998, 339] on td at bounding box center [999, 332] width 47 height 20
click at [998, 332] on icon at bounding box center [1000, 332] width 10 height 1
type input "3"
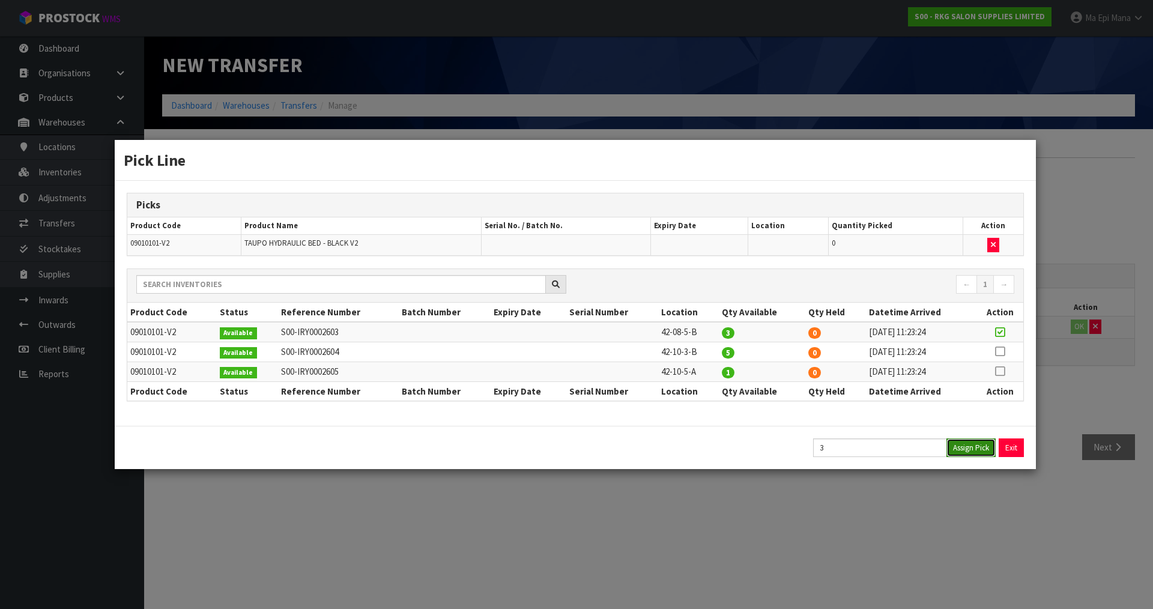
click at [961, 446] on button "Assign Pick" at bounding box center [970, 447] width 49 height 19
type input "3"
click at [1000, 352] on icon at bounding box center [1000, 351] width 10 height 1
click at [965, 453] on button "Assign Pick" at bounding box center [970, 447] width 49 height 19
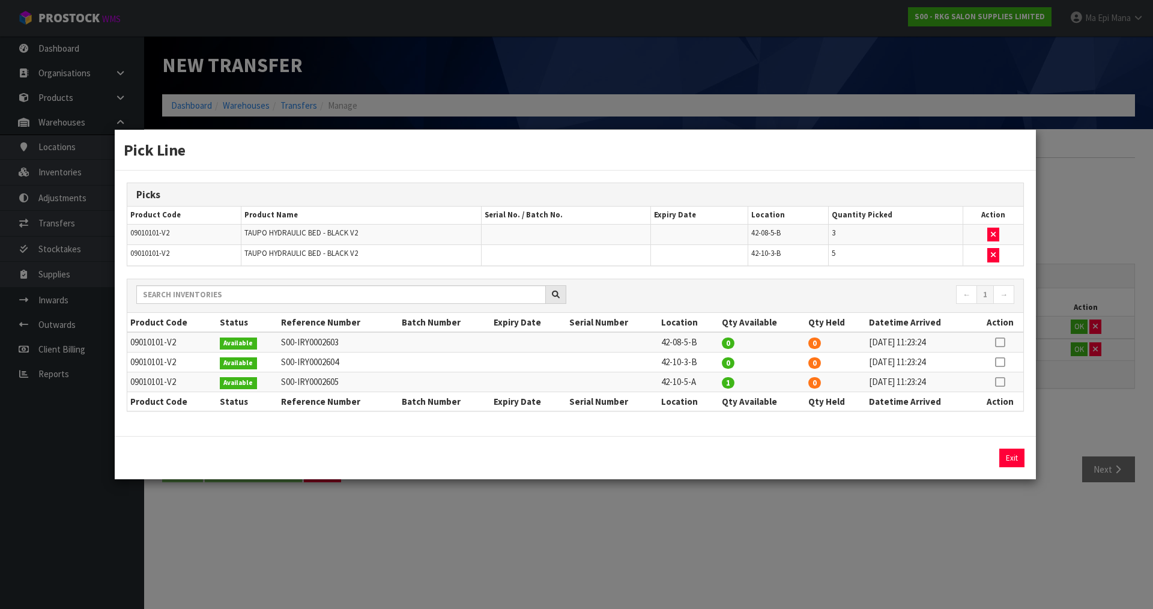
click at [998, 382] on icon at bounding box center [1000, 382] width 10 height 1
click at [960, 453] on button "Assign Pick" at bounding box center [970, 457] width 49 height 19
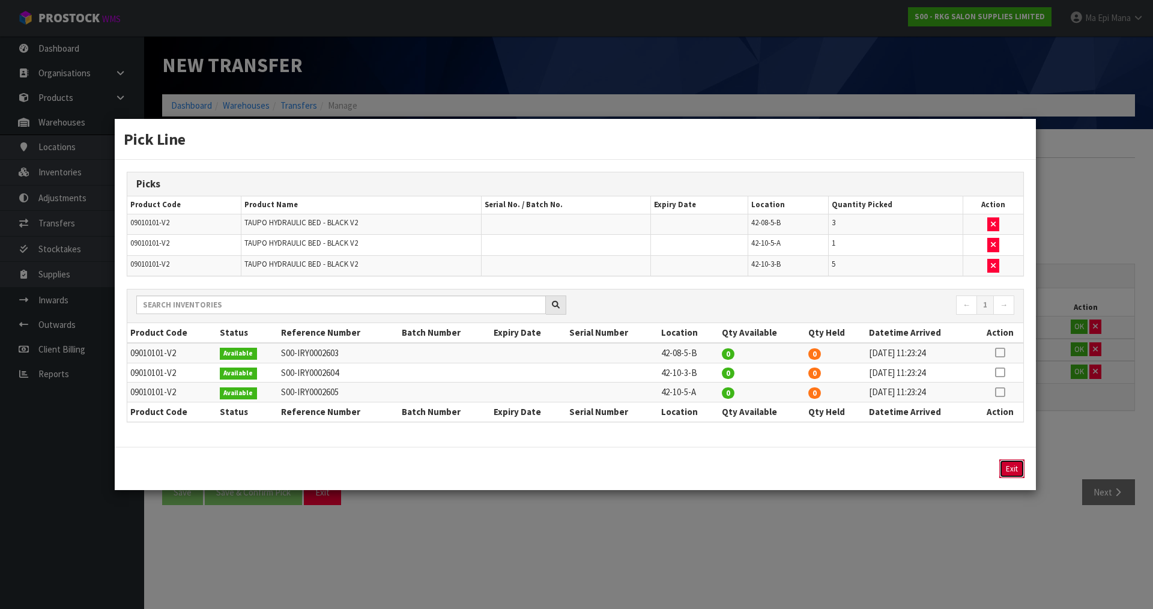
click at [1010, 471] on button "Exit" at bounding box center [1011, 468] width 25 height 19
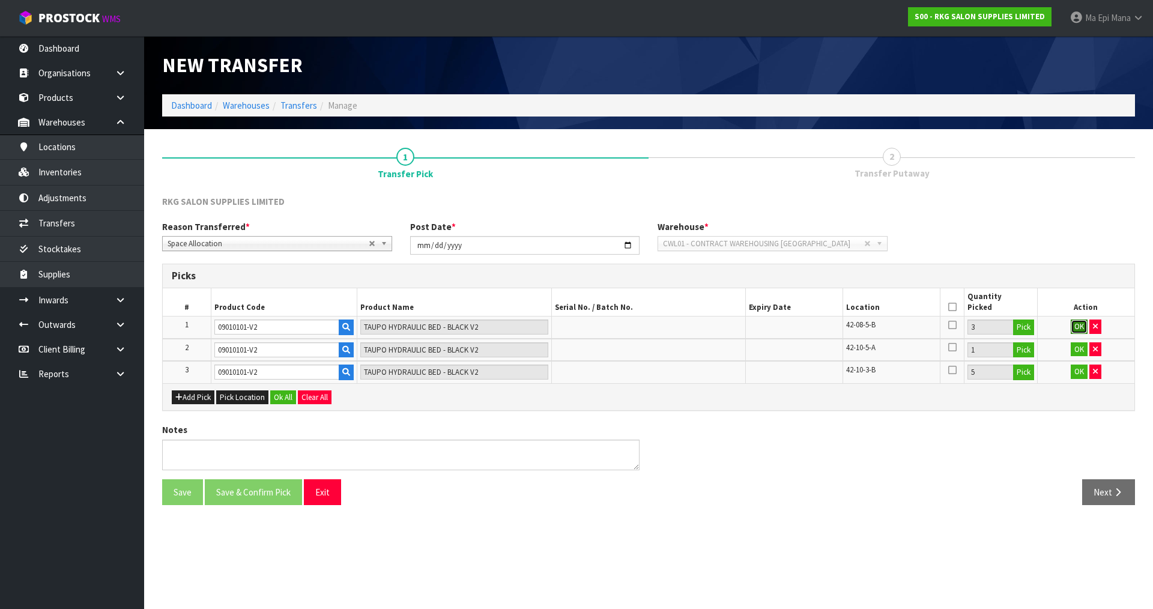
click at [1081, 328] on button "OK" at bounding box center [1078, 326] width 17 height 14
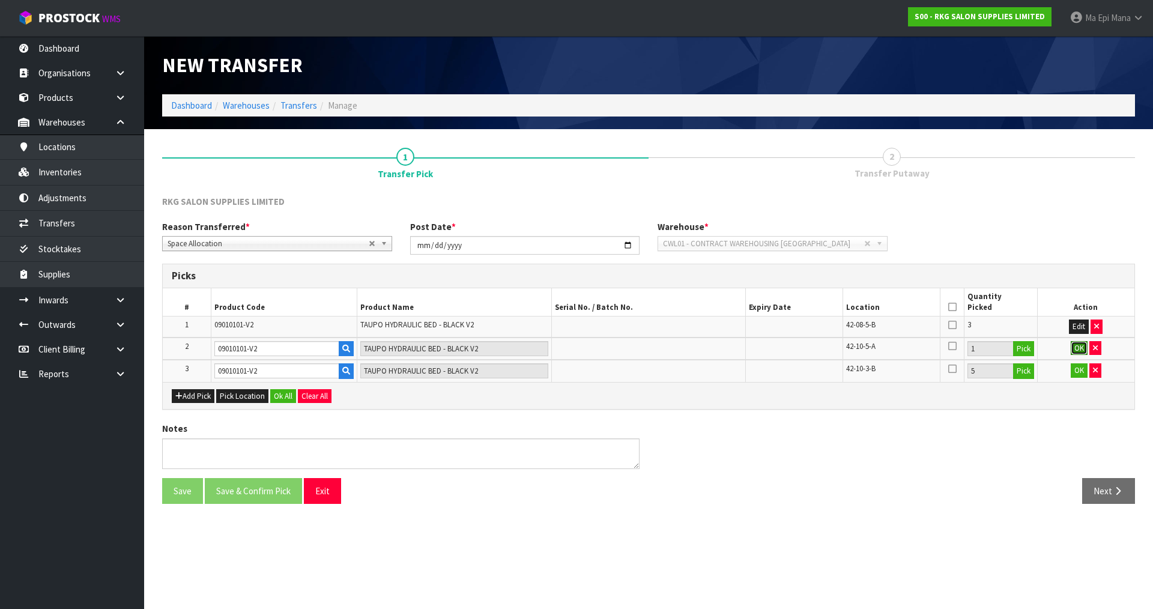
click at [1079, 349] on button "OK" at bounding box center [1078, 348] width 17 height 14
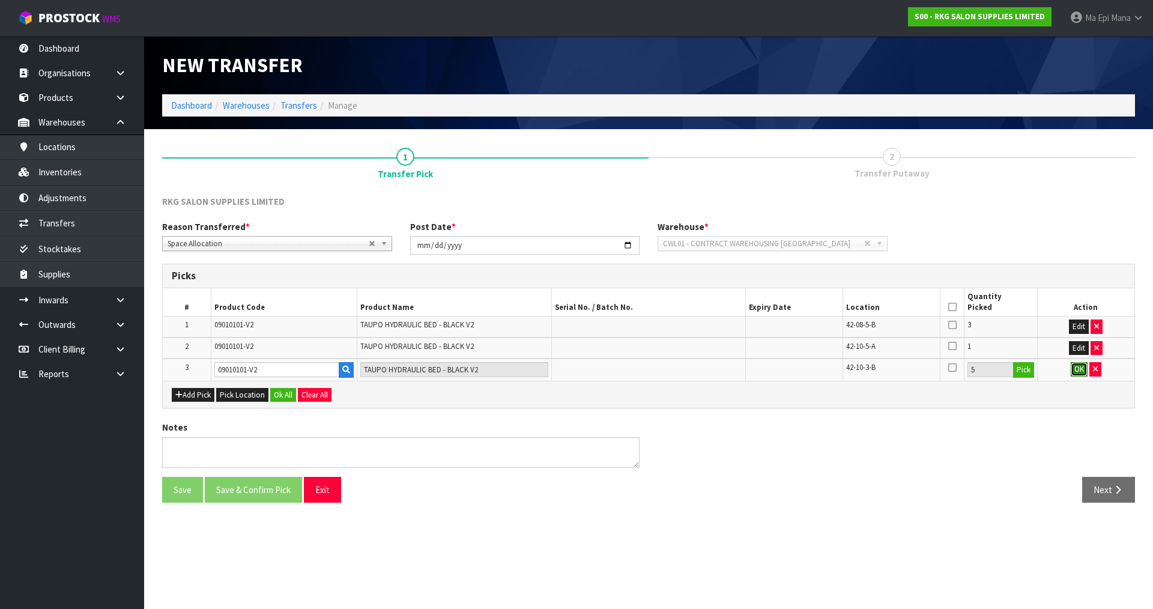
click at [1077, 370] on button "OK" at bounding box center [1078, 369] width 17 height 14
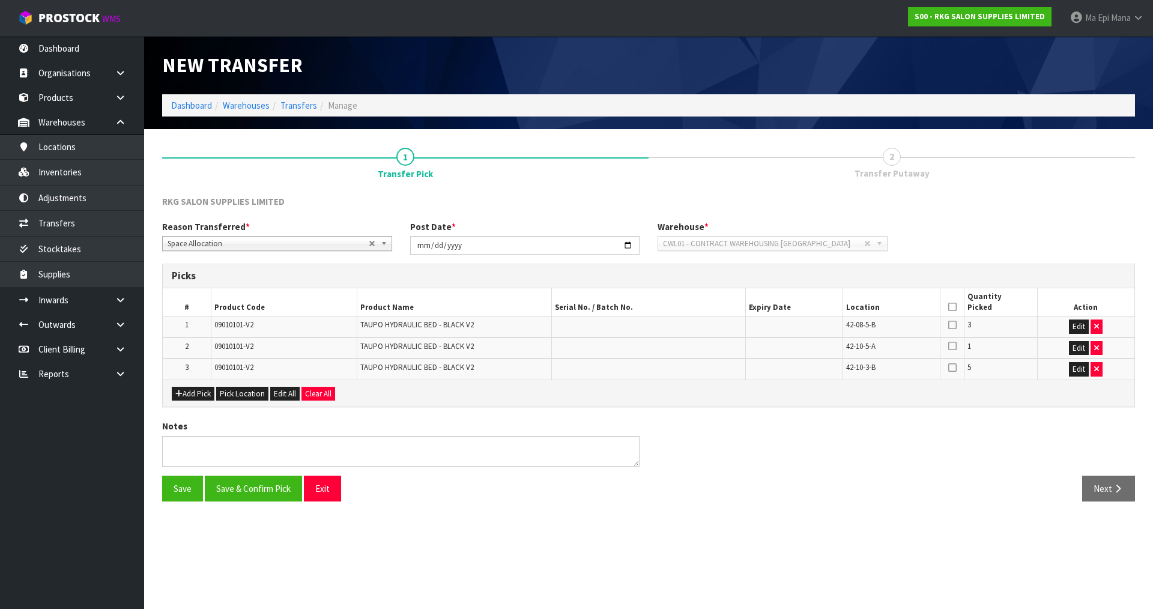
click at [951, 307] on icon at bounding box center [952, 307] width 8 height 1
click at [1078, 327] on button "Edit" at bounding box center [1079, 326] width 20 height 14
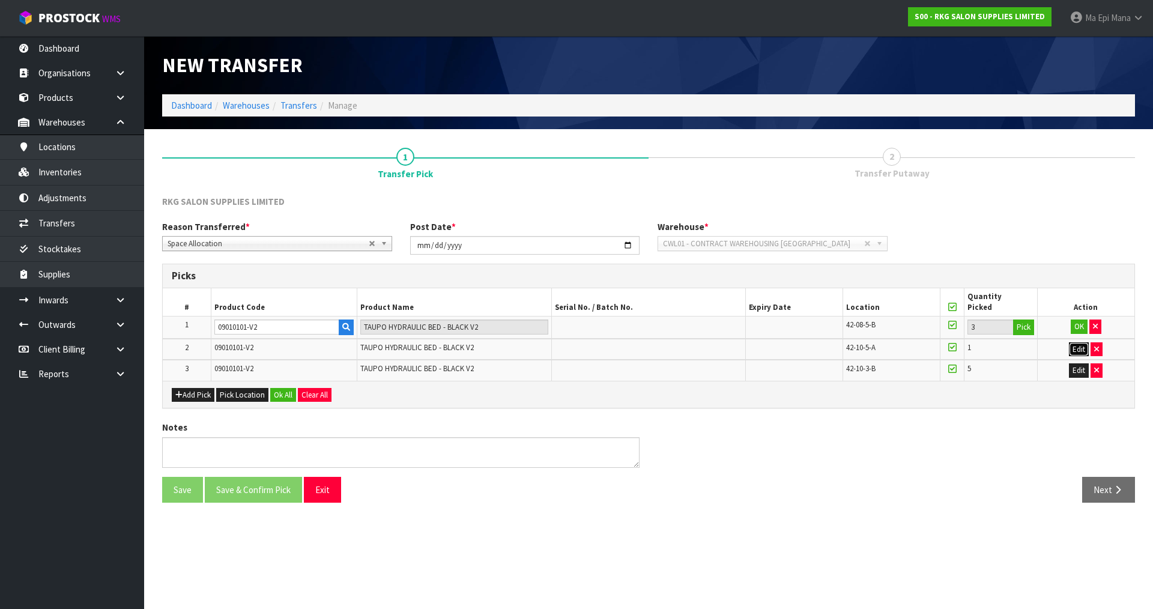
click at [1078, 347] on button "Edit" at bounding box center [1079, 349] width 20 height 14
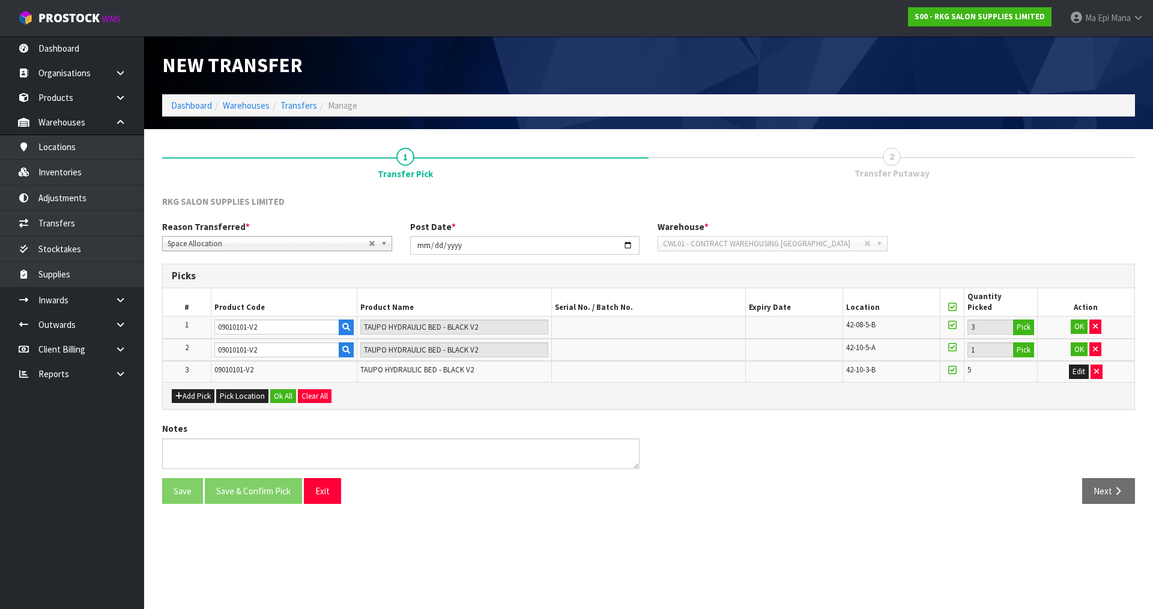
click at [1075, 379] on td "Edit" at bounding box center [1085, 371] width 97 height 21
click at [1077, 378] on button "Edit" at bounding box center [1079, 371] width 20 height 14
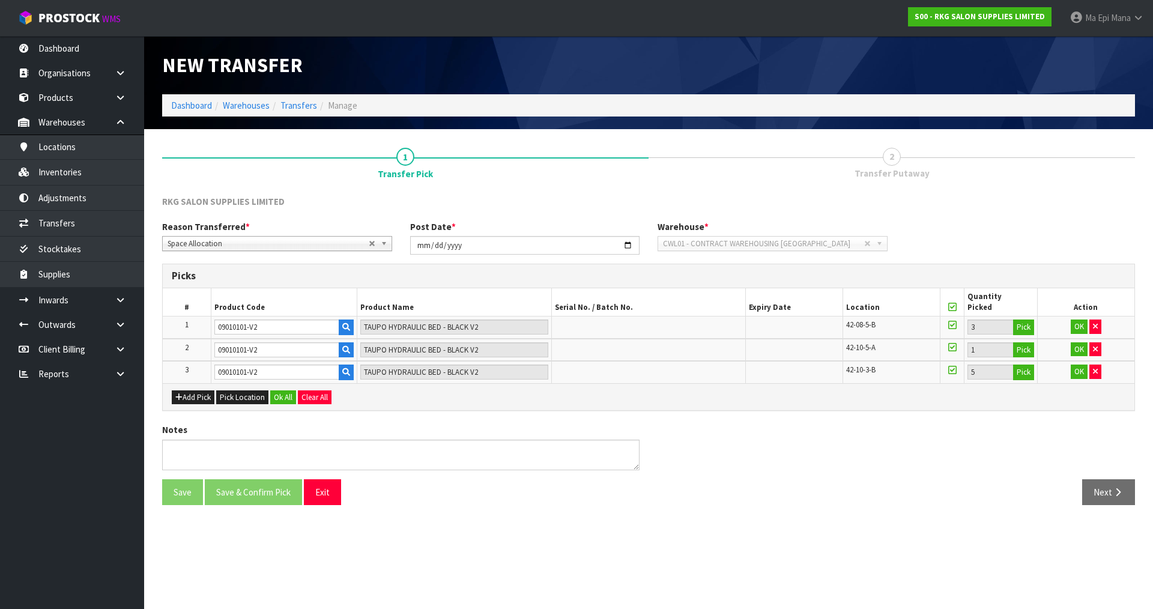
click at [1028, 318] on td "3 Pick" at bounding box center [1000, 327] width 73 height 22
click at [1095, 322] on button "button" at bounding box center [1095, 326] width 12 height 14
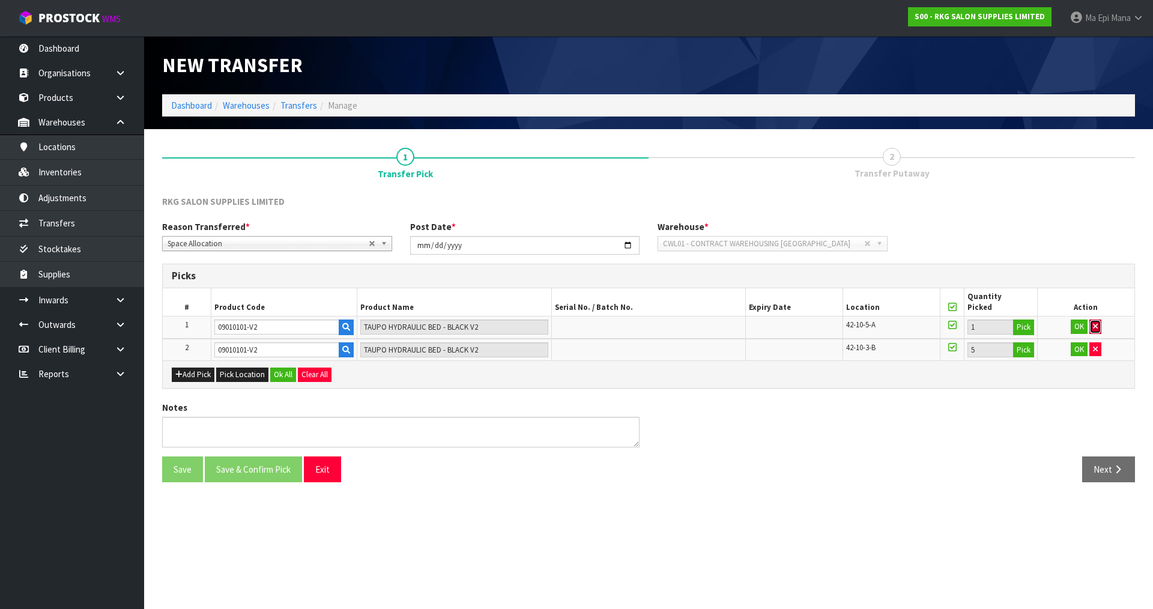
click at [1098, 325] on button "button" at bounding box center [1095, 326] width 12 height 14
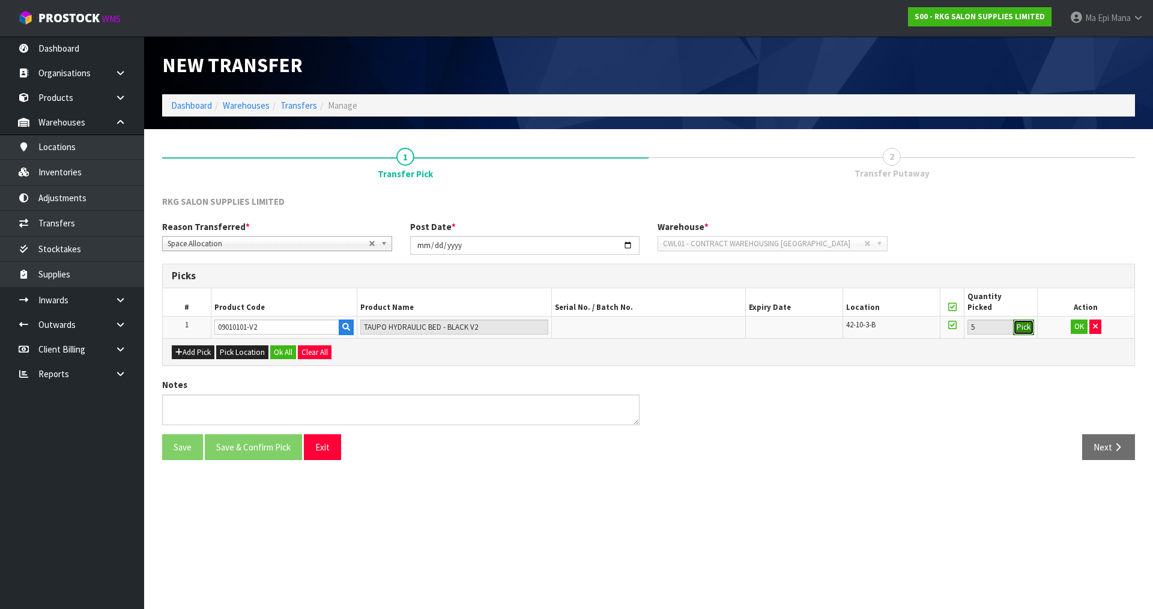
click at [1031, 328] on button "Pick" at bounding box center [1023, 327] width 21 height 16
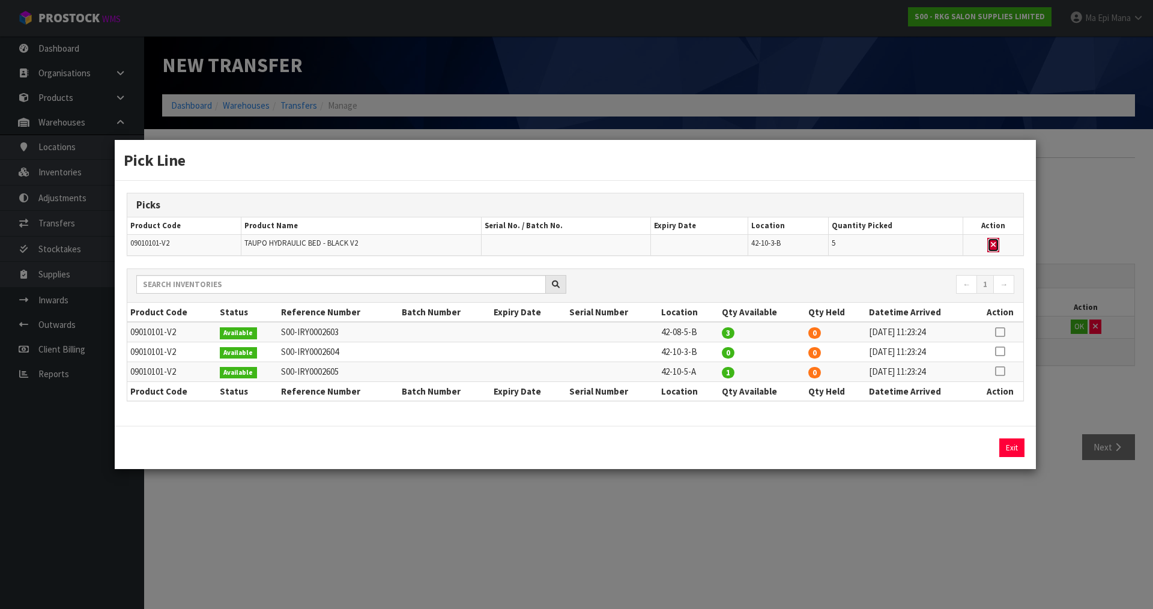
click at [990, 239] on button "button" at bounding box center [993, 245] width 12 height 14
type input "0"
click at [998, 351] on icon at bounding box center [1000, 351] width 10 height 1
drag, startPoint x: 846, startPoint y: 450, endPoint x: 775, endPoint y: 458, distance: 71.3
click at [775, 458] on div "5 Assign Pick Exit" at bounding box center [575, 447] width 921 height 43
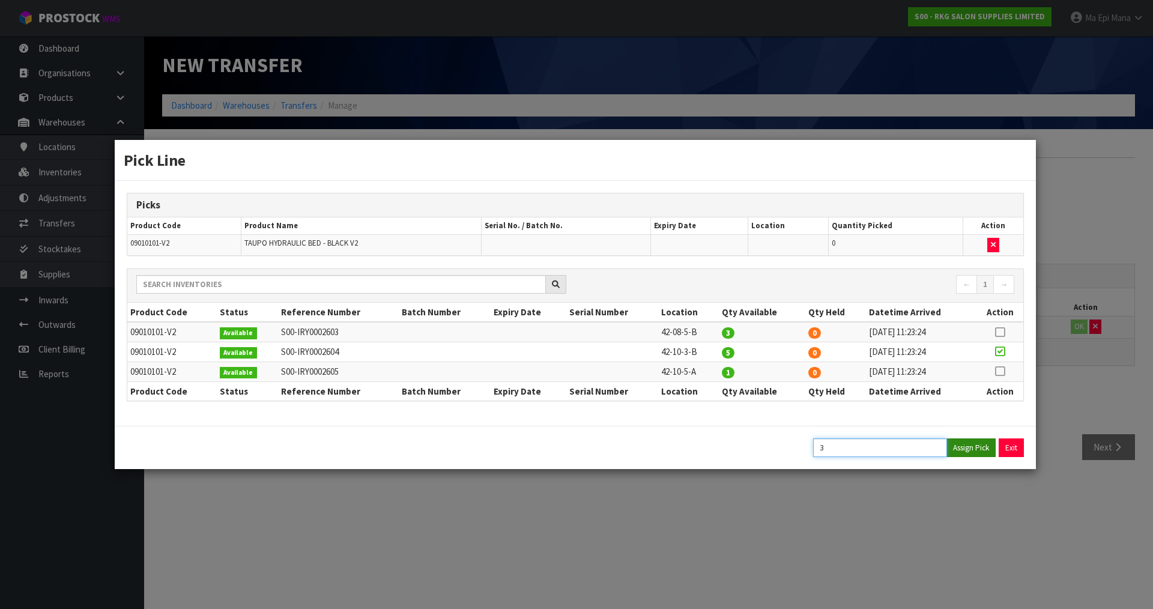
type input "3"
click at [962, 447] on button "Assign Pick" at bounding box center [970, 447] width 49 height 19
type input "3"
click at [1011, 447] on button "Exit" at bounding box center [1011, 447] width 25 height 19
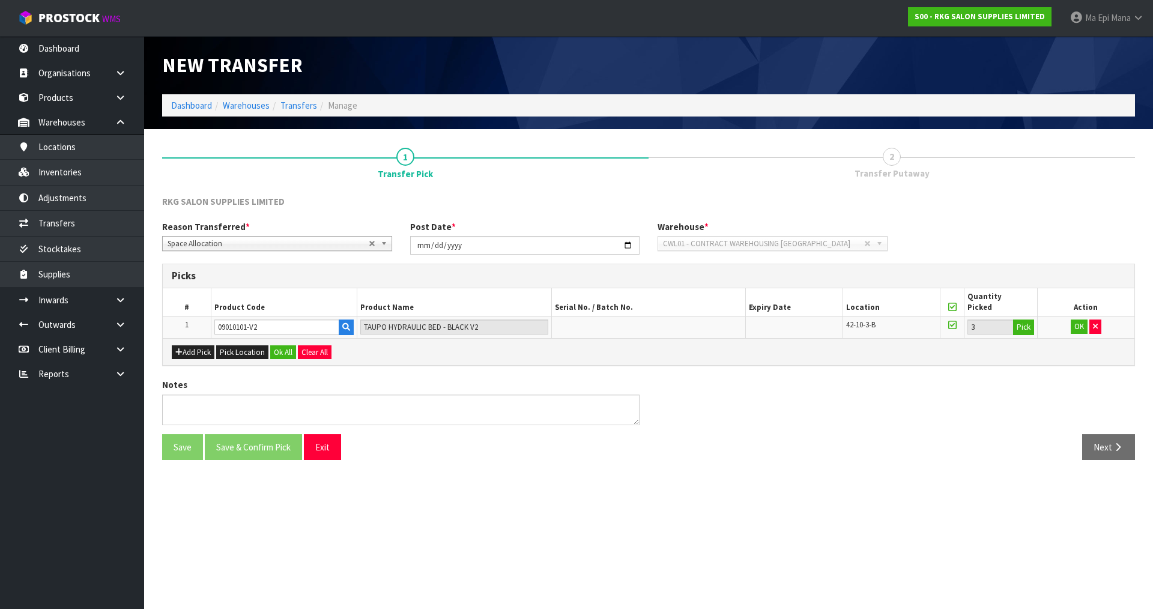
click at [999, 460] on div "Save Save & Confirm Pick Exit Next" at bounding box center [648, 451] width 990 height 35
click at [870, 385] on div "Notes" at bounding box center [648, 405] width 990 height 55
click at [457, 408] on textarea at bounding box center [400, 409] width 477 height 31
click at [681, 505] on section "New Transfer Dashboard Warehouses Transfers Manage 1 Transfer Pick 2 Transfer P…" at bounding box center [576, 304] width 1153 height 609
click at [1079, 331] on button "OK" at bounding box center [1078, 326] width 17 height 14
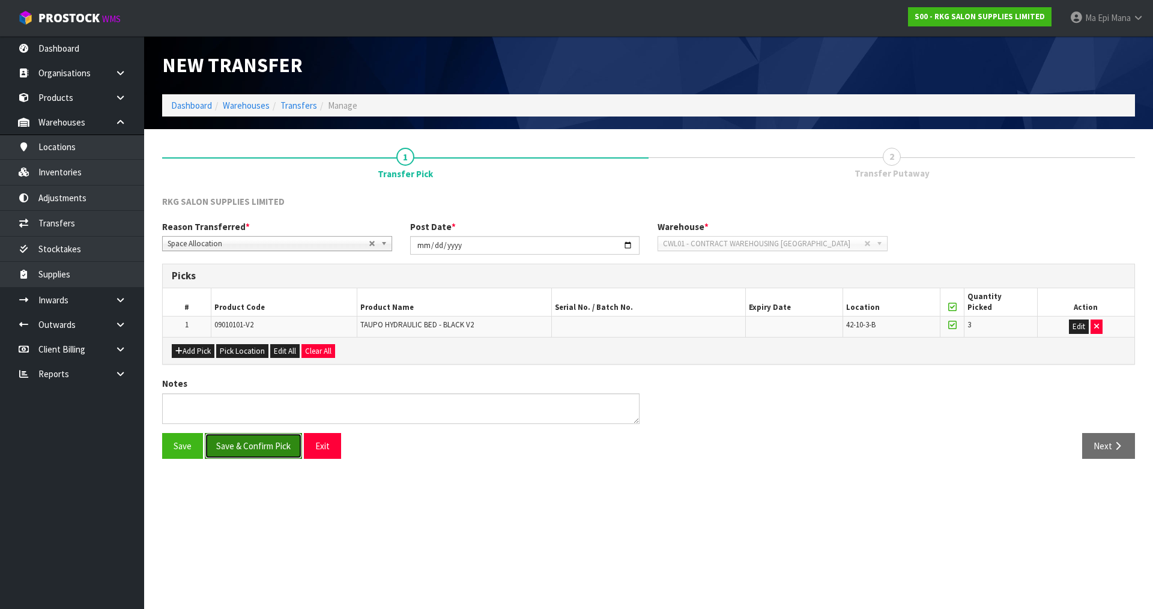
click at [249, 445] on button "Save & Confirm Pick" at bounding box center [253, 446] width 97 height 26
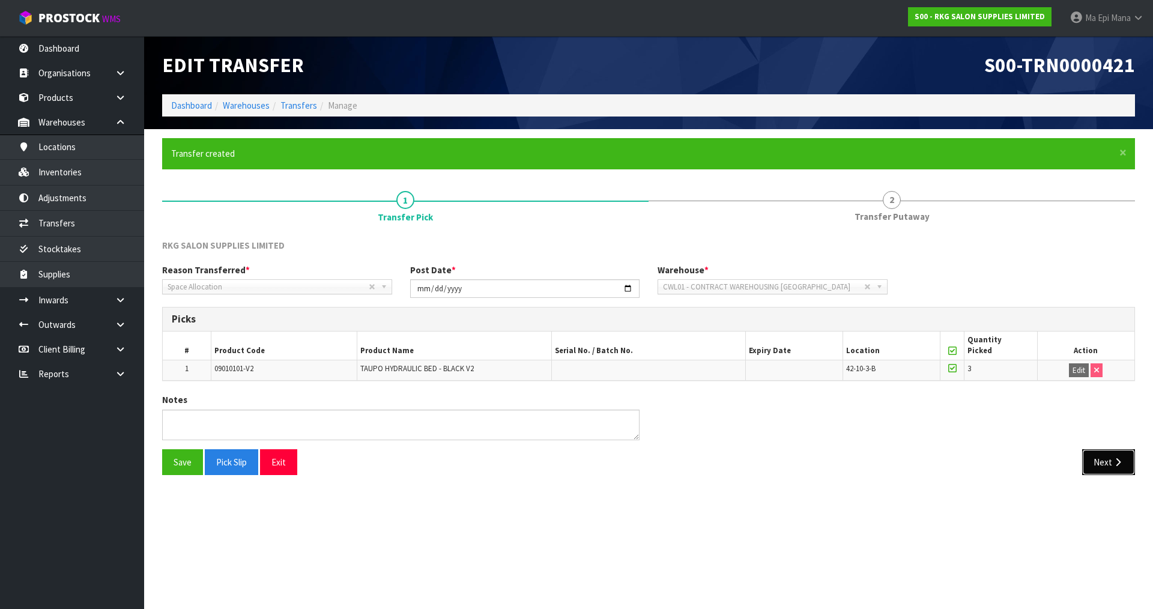
click at [1094, 453] on button "Next" at bounding box center [1108, 462] width 53 height 26
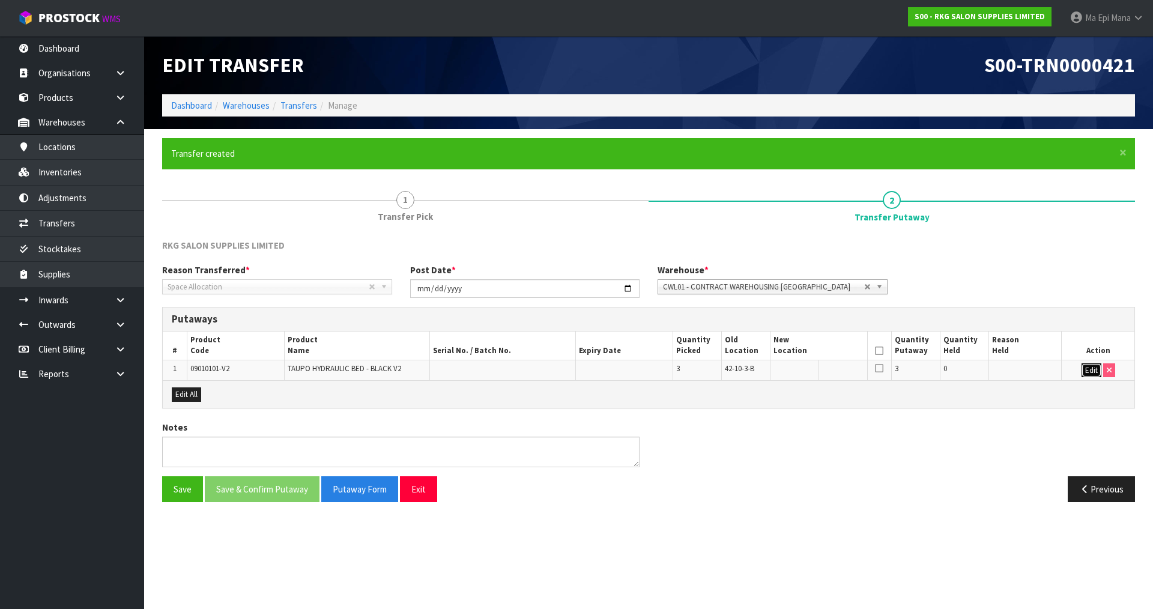
click at [1090, 374] on button "Edit" at bounding box center [1091, 370] width 20 height 14
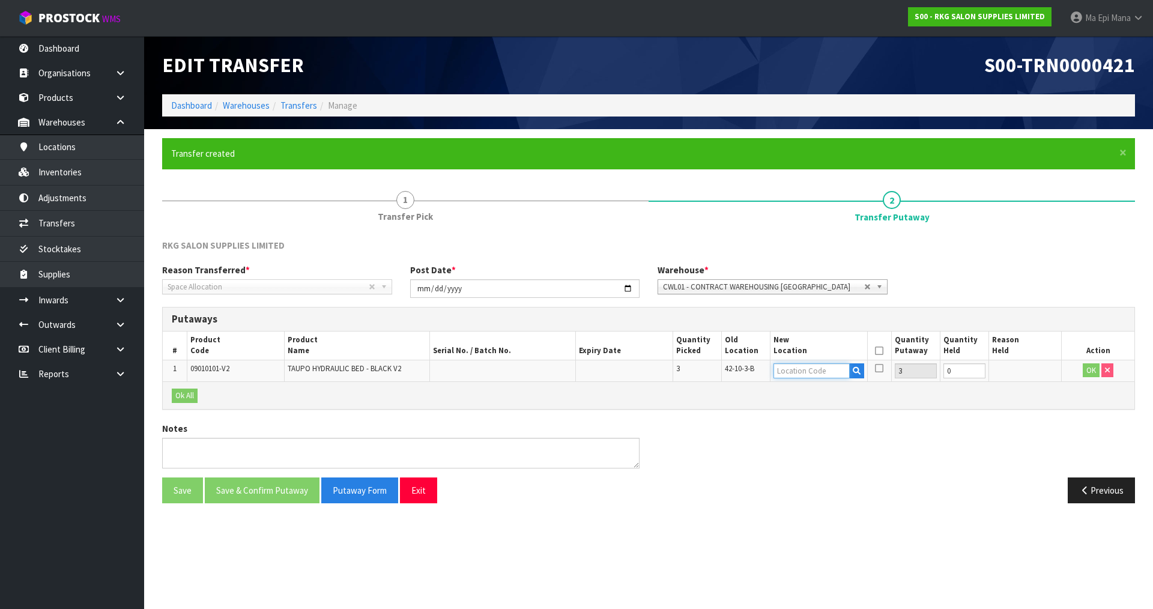
click at [822, 370] on input "text" at bounding box center [811, 370] width 76 height 15
click at [857, 370] on icon "button" at bounding box center [856, 371] width 8 height 8
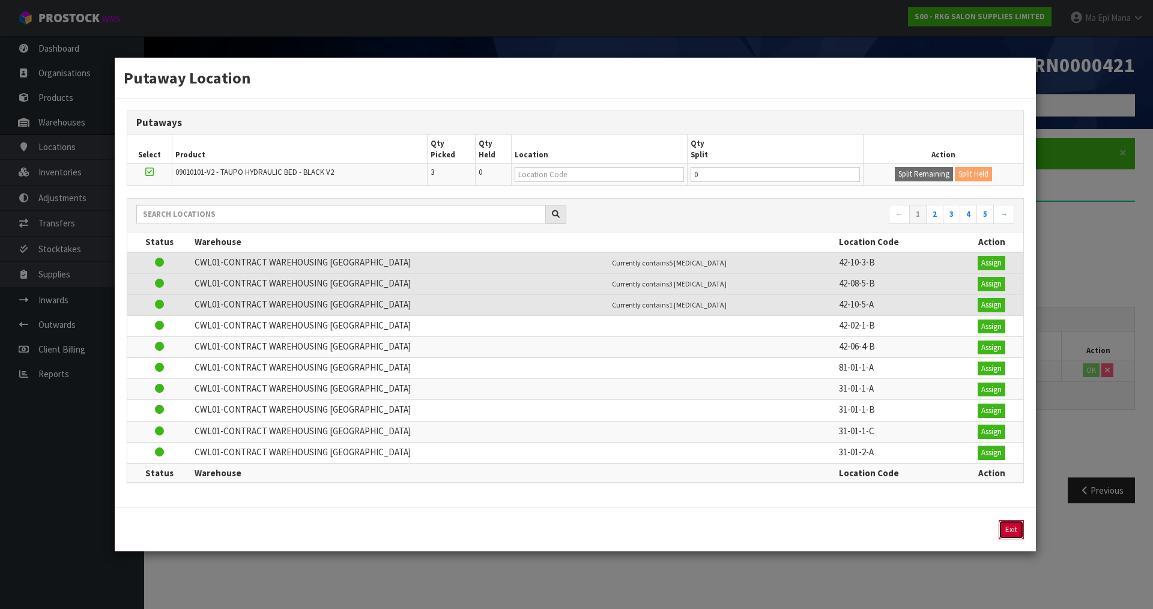
click at [1012, 528] on button "Exit" at bounding box center [1010, 529] width 25 height 19
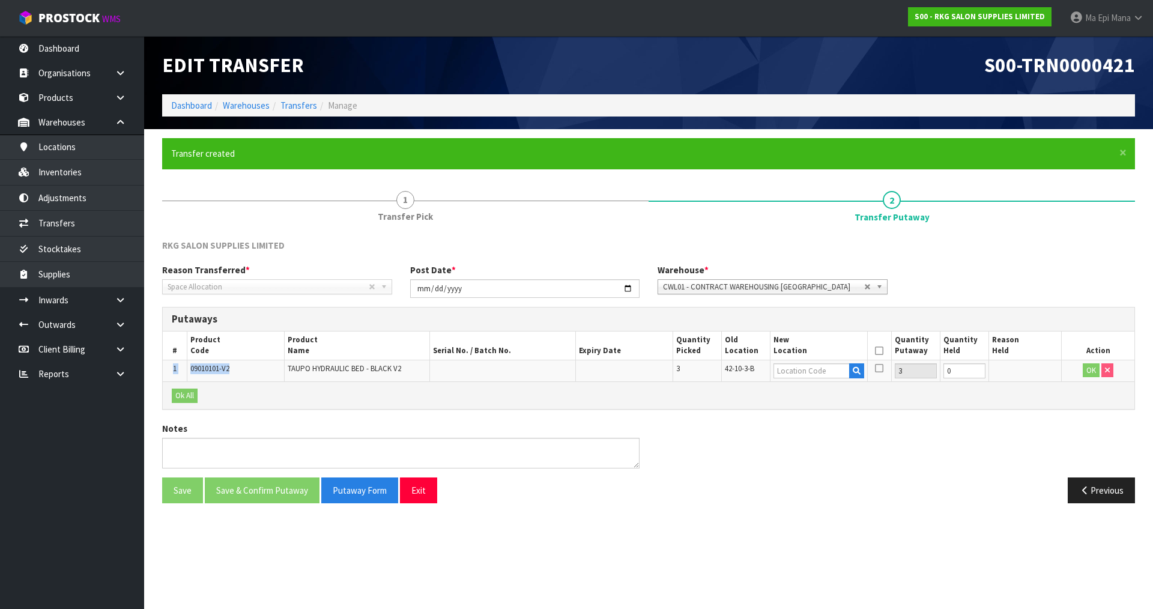
drag, startPoint x: 242, startPoint y: 373, endPoint x: 166, endPoint y: 372, distance: 75.6
click at [166, 372] on tr "1 09010101-V2 TAUPO HYDRAULIC BED - BLACK V2 3 42-10-3-B 3 0 OK" at bounding box center [648, 371] width 971 height 22
click at [218, 369] on span "09010101-V2" at bounding box center [209, 368] width 39 height 10
click at [229, 372] on span "09010101-V2" at bounding box center [209, 368] width 39 height 10
click at [229, 370] on span "09010101-V2" at bounding box center [209, 368] width 39 height 10
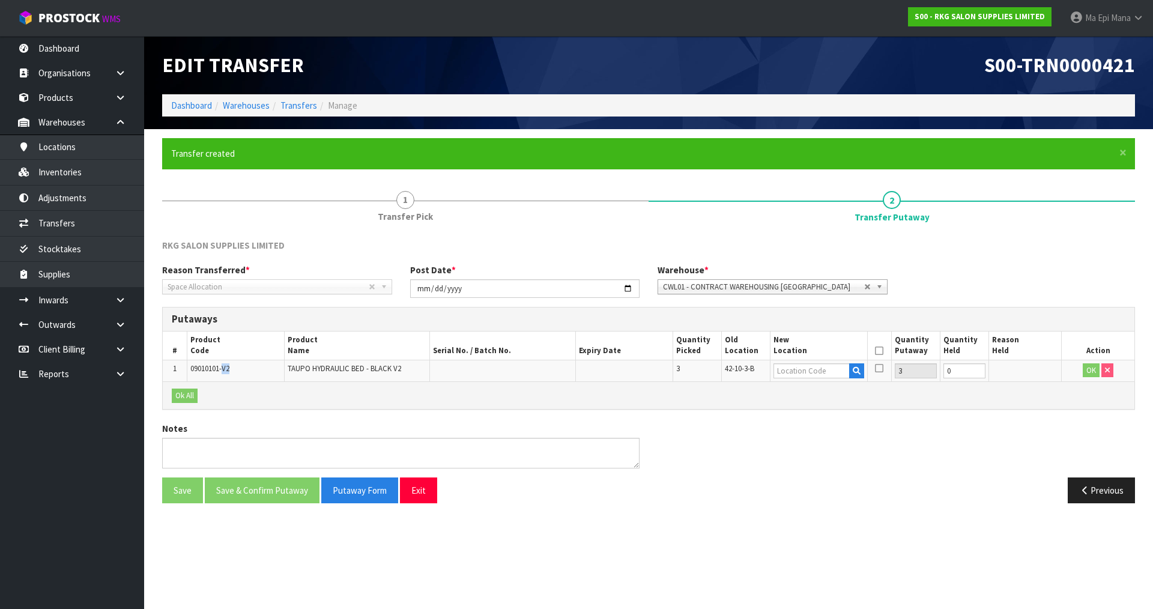
click at [225, 369] on span "09010101-V2" at bounding box center [209, 368] width 39 height 10
drag, startPoint x: 234, startPoint y: 369, endPoint x: 191, endPoint y: 367, distance: 42.7
click at [191, 367] on td "09010101-V2" at bounding box center [235, 371] width 97 height 22
copy span "09010101-V2"
click at [854, 374] on icon "button" at bounding box center [856, 371] width 8 height 8
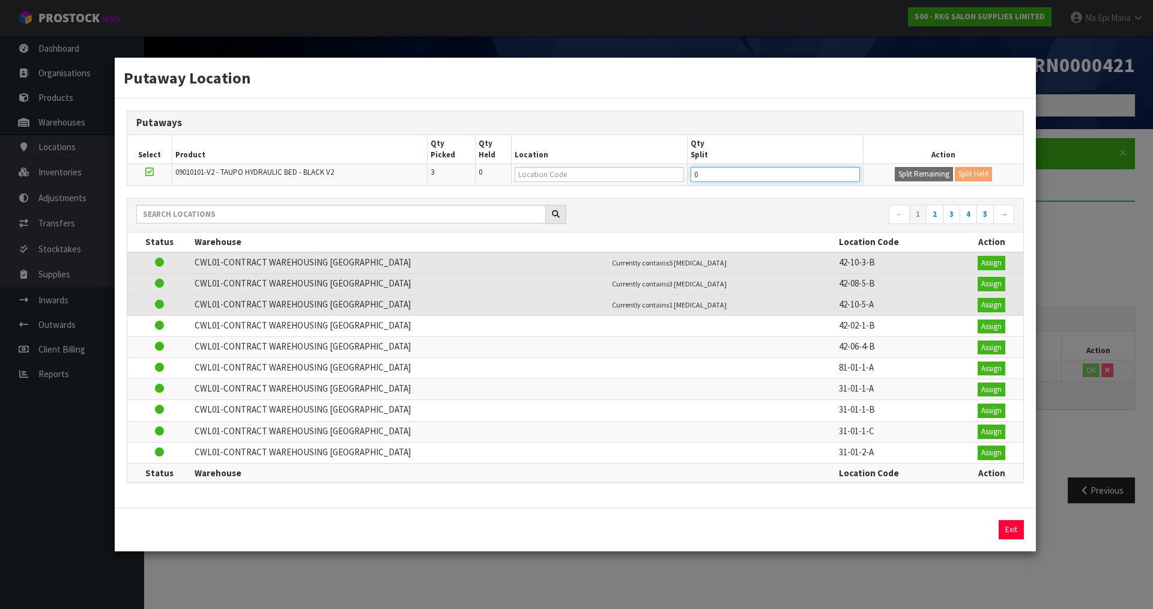
drag, startPoint x: 744, startPoint y: 174, endPoint x: 580, endPoint y: 173, distance: 163.9
click at [580, 173] on tr "09010101-V2 - TAUPO HYDRAULIC BED - BLACK V2 3 0 0 Split Remaining Split Held" at bounding box center [575, 175] width 896 height 22
type input "2"
click at [908, 169] on button "Split Remaining" at bounding box center [923, 174] width 58 height 14
type input "2"
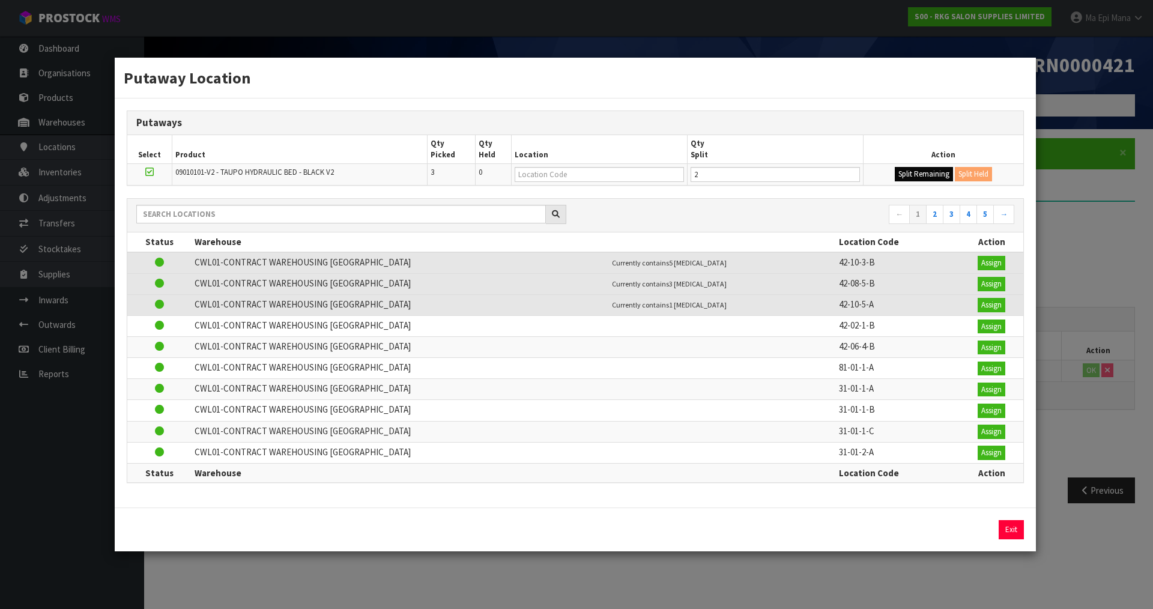
type input "0"
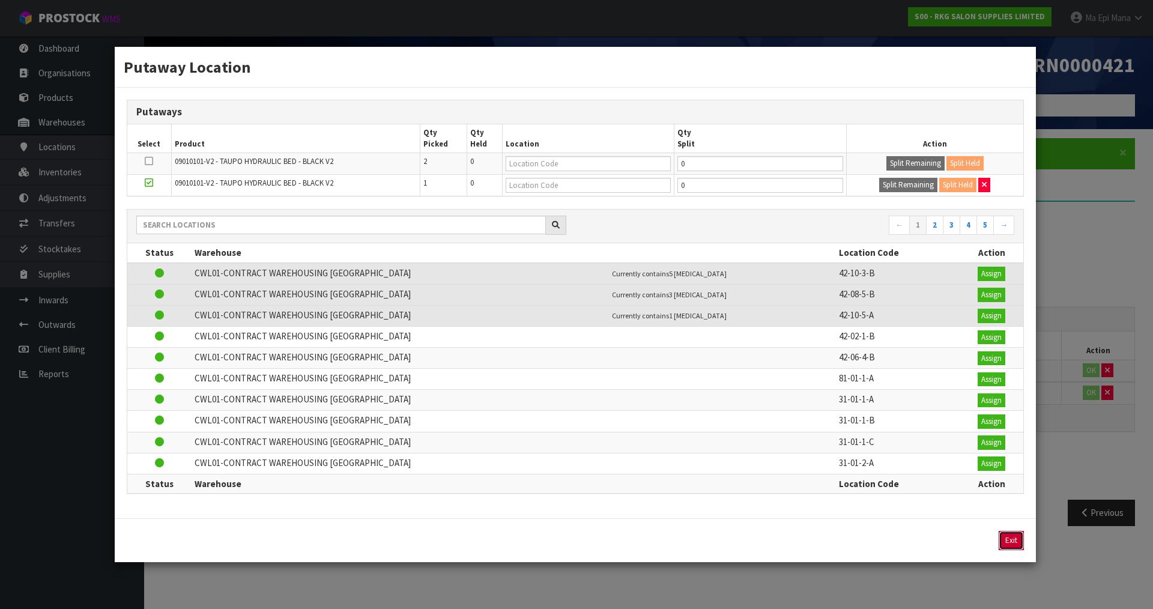
click at [1011, 538] on button "Exit" at bounding box center [1010, 540] width 25 height 19
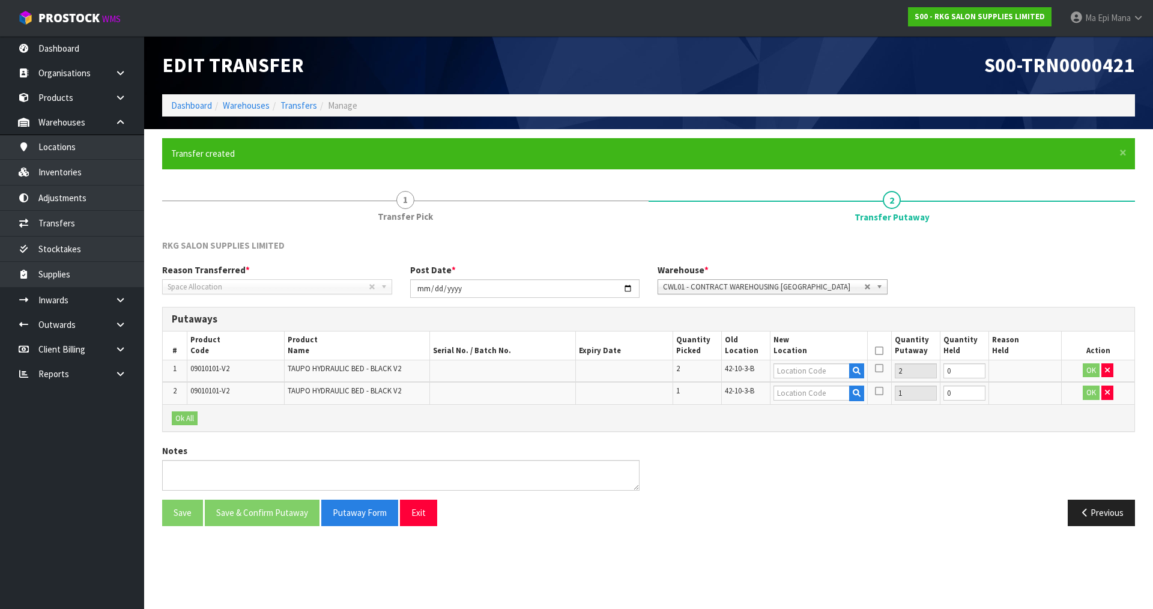
drag, startPoint x: 972, startPoint y: 534, endPoint x: 900, endPoint y: 438, distance: 120.4
click at [966, 532] on section "× Close Transfer created 1 Transfer Pick 2 Transfer Putaway RKG SALON SUPPLIES …" at bounding box center [648, 336] width 1008 height 415
click at [812, 370] on input "text" at bounding box center [811, 370] width 76 height 15
click at [813, 376] on input "text" at bounding box center [811, 370] width 76 height 15
paste input "42-08-5-B"
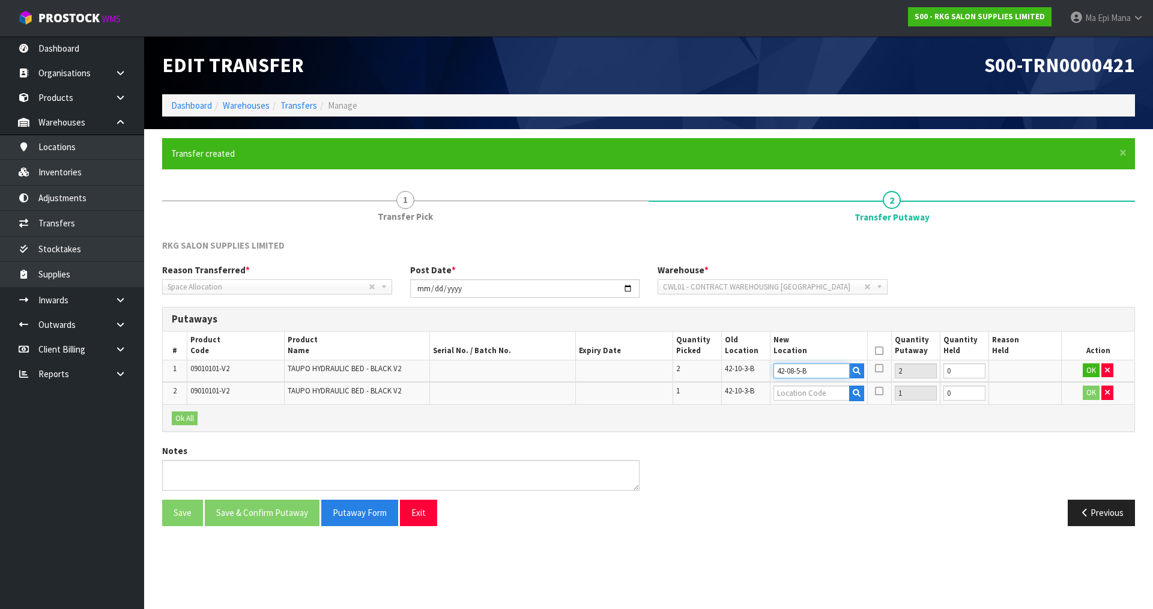
type input "42-08-5-B"
click at [879, 446] on div "Notes" at bounding box center [648, 471] width 990 height 55
click at [1085, 369] on button "OK" at bounding box center [1090, 370] width 17 height 14
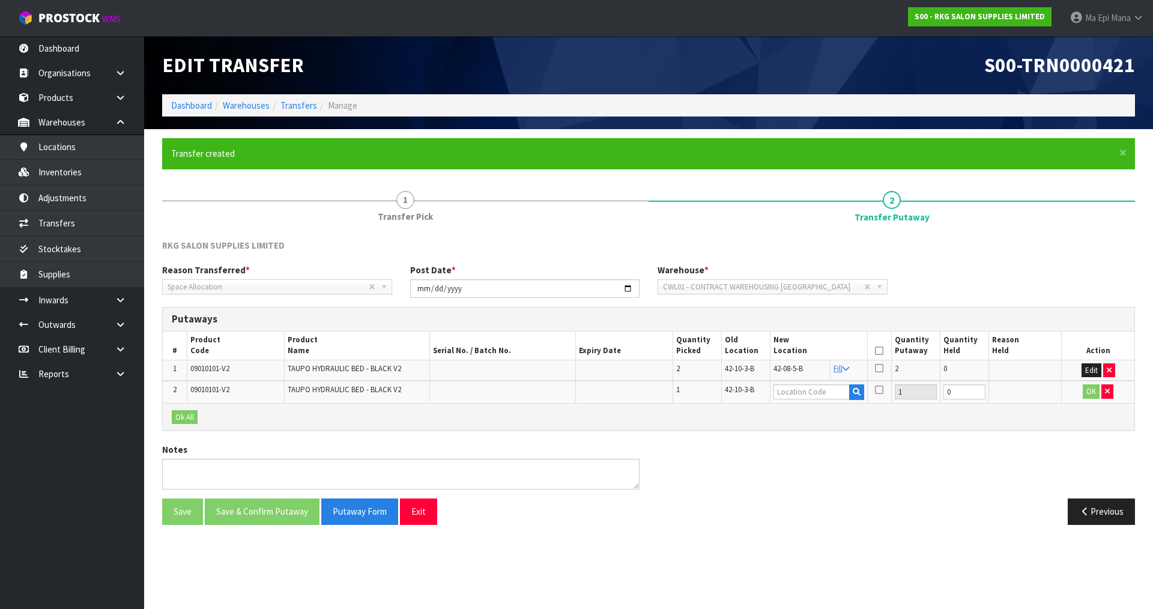
click at [879, 351] on icon at bounding box center [879, 351] width 8 height 1
click at [881, 351] on icon at bounding box center [879, 351] width 8 height 1
click at [881, 360] on td at bounding box center [879, 370] width 24 height 21
click at [879, 364] on icon at bounding box center [879, 368] width 8 height 10
click at [0, 0] on input "checkbox" at bounding box center [0, 0] width 0 height 0
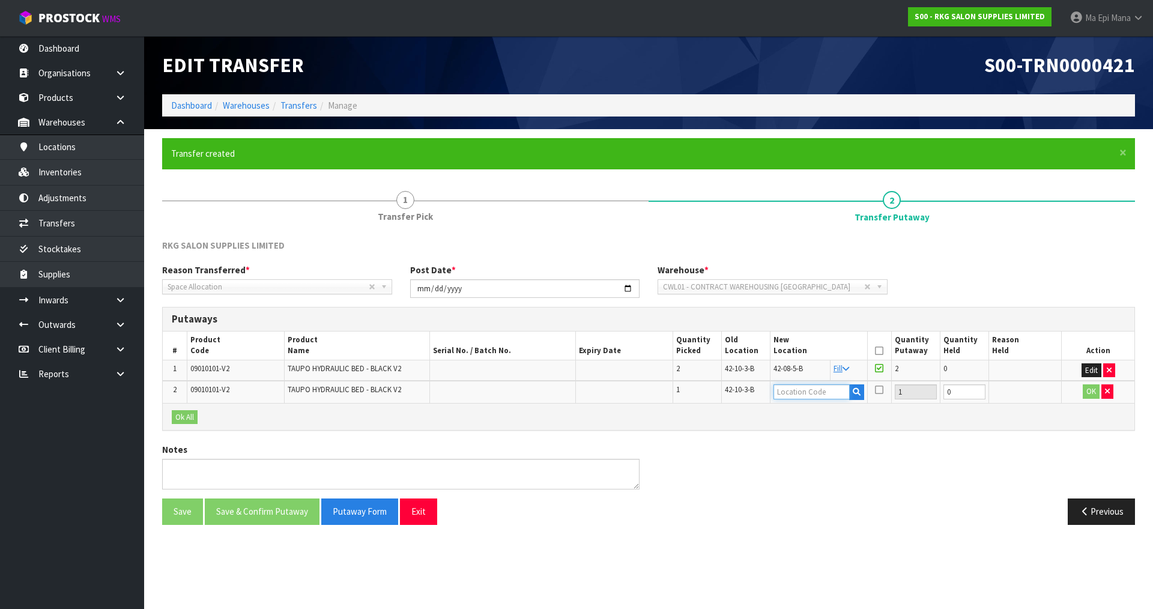
click at [813, 395] on input "text" at bounding box center [811, 391] width 76 height 15
click at [819, 385] on input "text" at bounding box center [811, 391] width 76 height 15
paste input "42-10-5-A"
type input "42-10-5-A"
click at [890, 435] on div "RKG SALON SUPPLIES LIMITED Reason Transferred * Space Allocation Damage Expired…" at bounding box center [648, 386] width 972 height 295
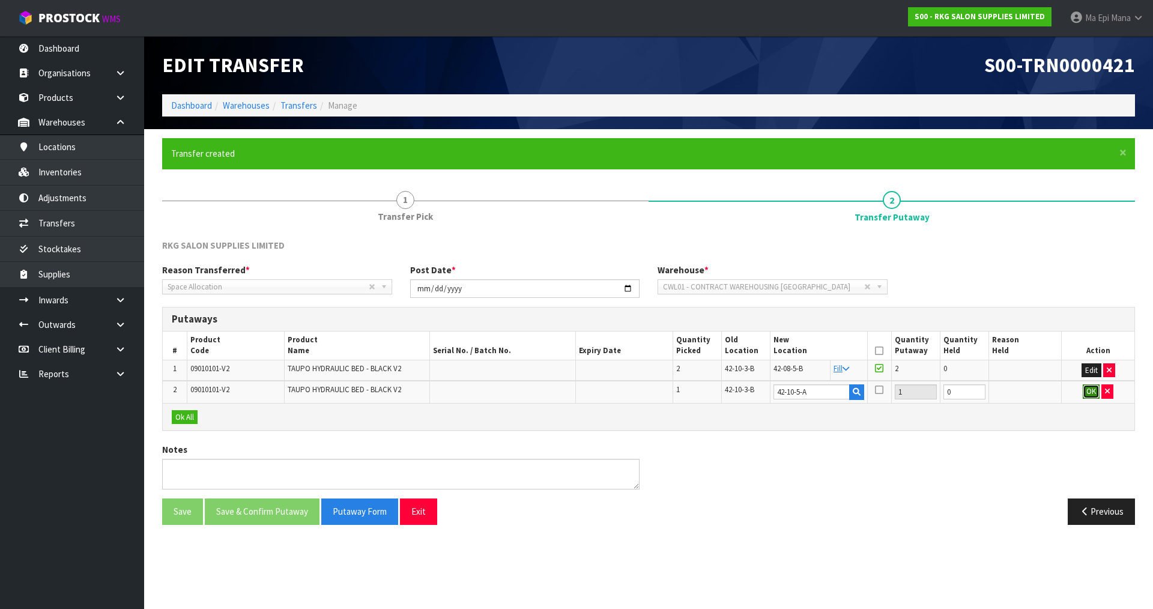
click at [1089, 385] on button "OK" at bounding box center [1090, 391] width 17 height 14
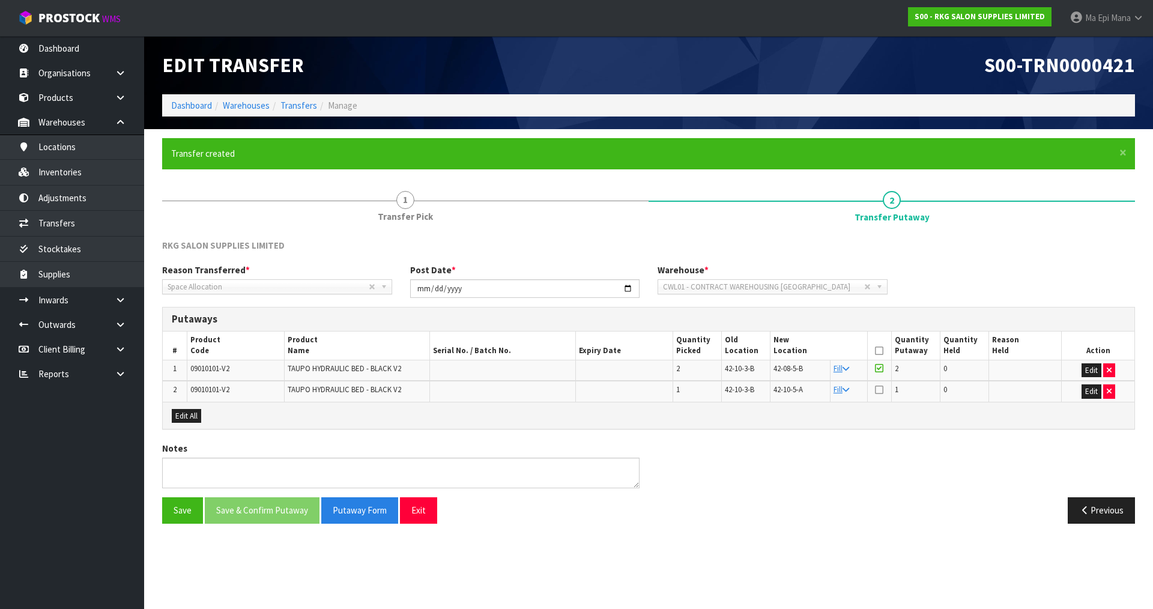
click at [876, 351] on icon at bounding box center [879, 351] width 8 height 1
click at [280, 521] on button "Save & Confirm Putaway" at bounding box center [262, 510] width 115 height 26
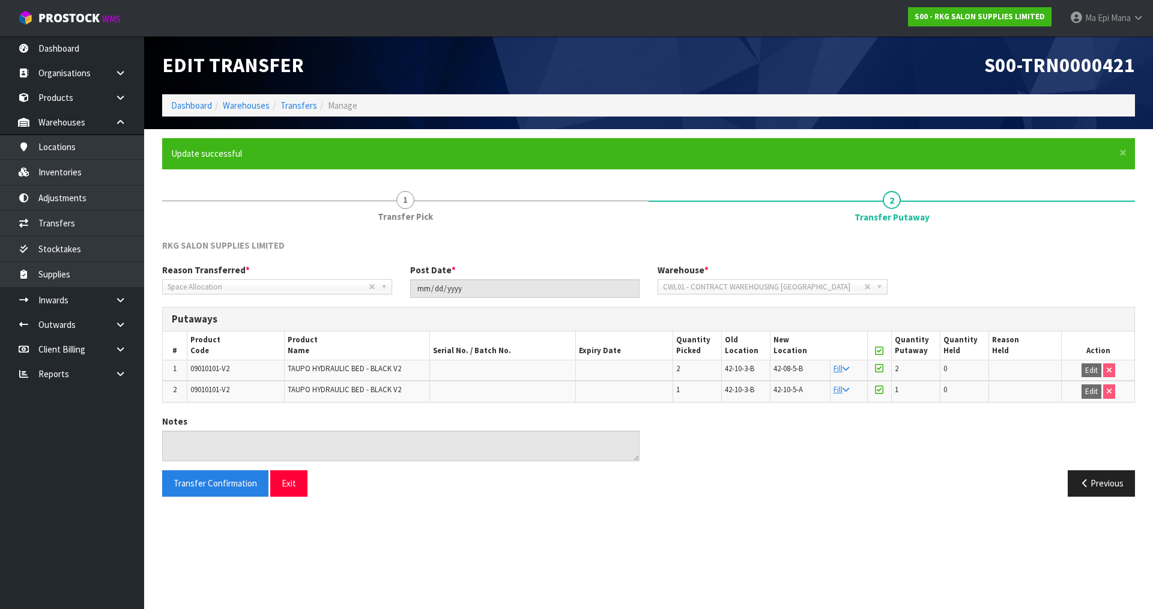
click at [680, 493] on div "Previous" at bounding box center [895, 483] width 495 height 26
click at [110, 167] on link "Inventories" at bounding box center [72, 172] width 144 height 25
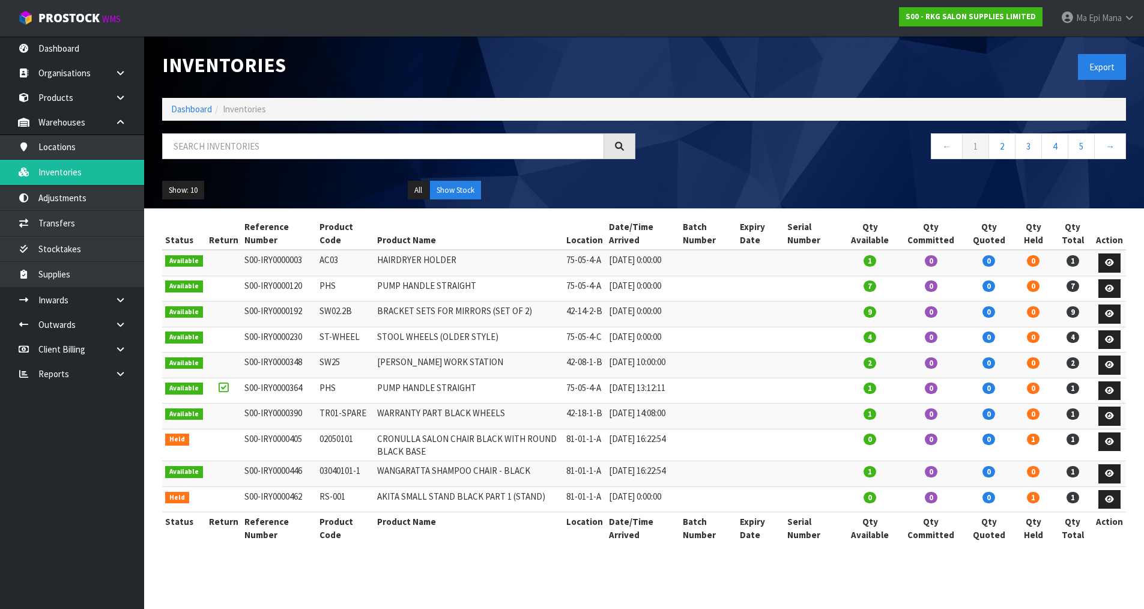
click at [255, 160] on div at bounding box center [398, 150] width 491 height 35
click at [263, 149] on input "text" at bounding box center [383, 146] width 442 height 26
paste input "09010101-V2"
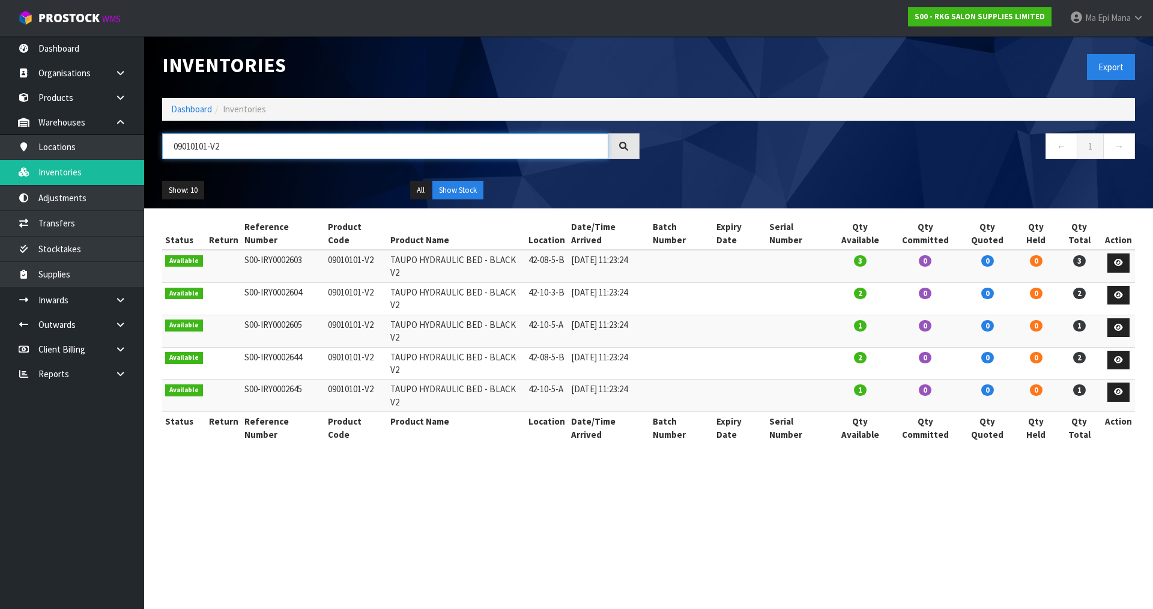
type input "09010101-V2"
click at [706, 198] on div "Show: 10 5 10 25 50 All Show Stock" at bounding box center [648, 190] width 990 height 37
drag, startPoint x: 525, startPoint y: 245, endPoint x: 687, endPoint y: 252, distance: 162.2
click at [687, 252] on tr "Available S00-IRY0002603 09010101-V2 TAUPO HYDRAULIC BED - BLACK V2 42-08-5-B 1…" at bounding box center [648, 266] width 972 height 32
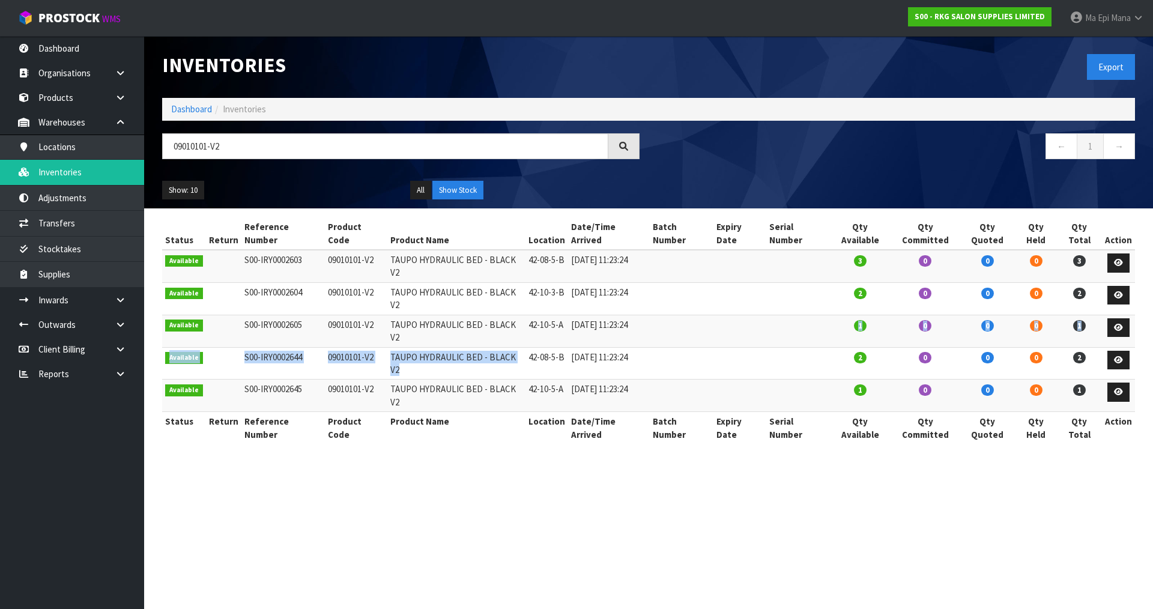
drag, startPoint x: 521, startPoint y: 321, endPoint x: 711, endPoint y: 313, distance: 189.9
click at [711, 313] on tbody "Available S00-IRY0002603 09010101-V2 TAUPO HYDRAULIC BED - BLACK V2 42-08-5-B 1…" at bounding box center [648, 331] width 972 height 162
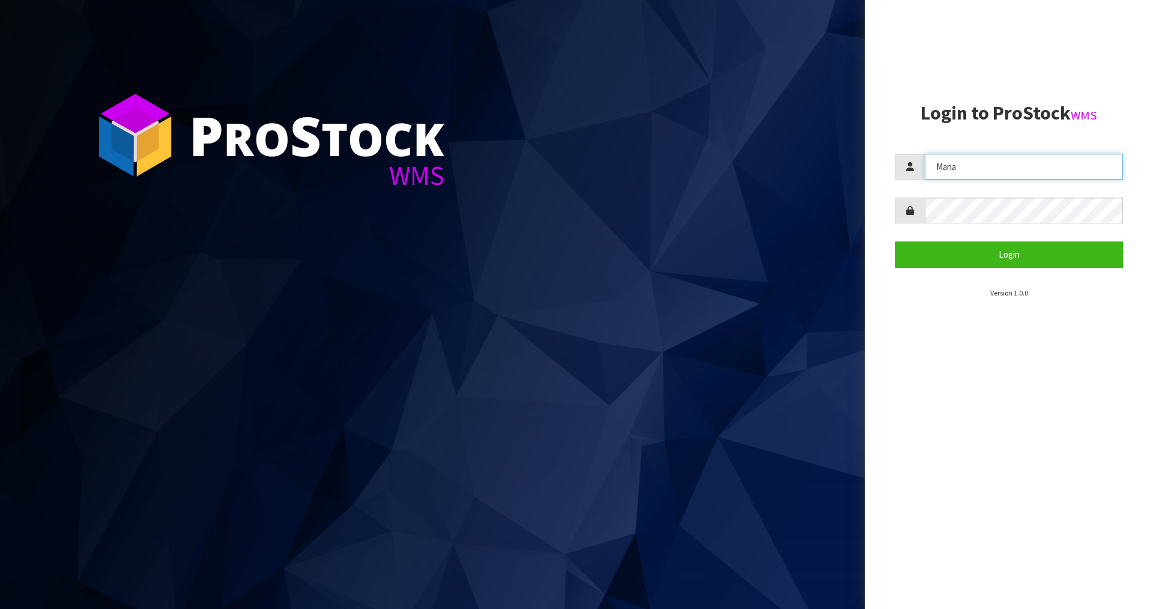
drag, startPoint x: 953, startPoint y: 158, endPoint x: 944, endPoint y: 161, distance: 10.1
click at [953, 158] on input "Mana" at bounding box center [1023, 167] width 198 height 26
type input "[PERSON_NAME]"
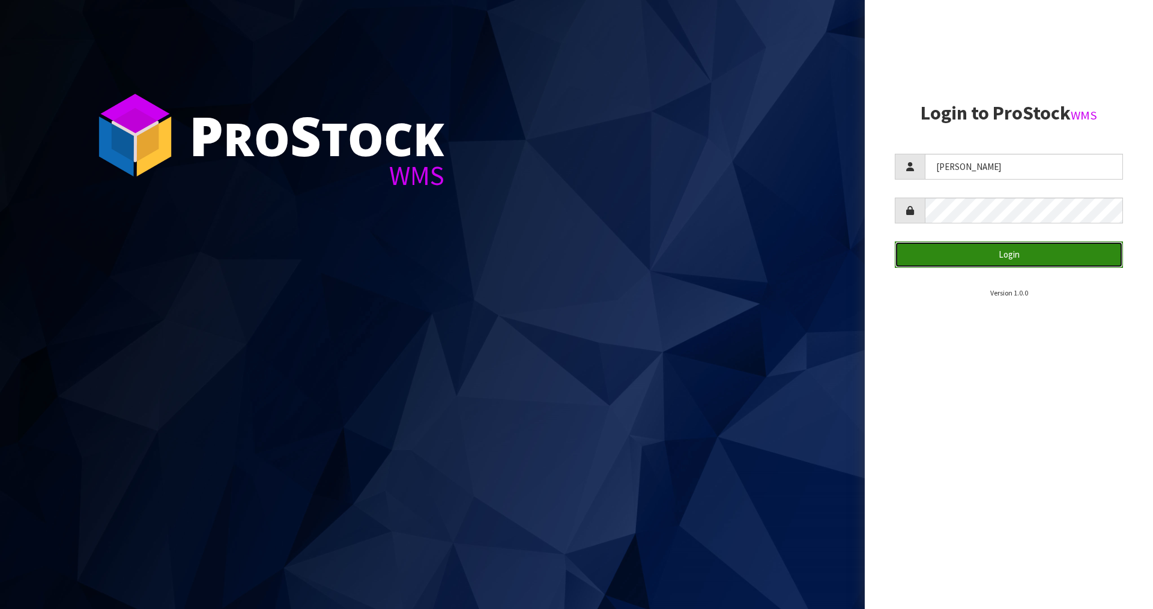
click at [959, 256] on button "Login" at bounding box center [1008, 254] width 228 height 26
